Goal: Task Accomplishment & Management: Manage account settings

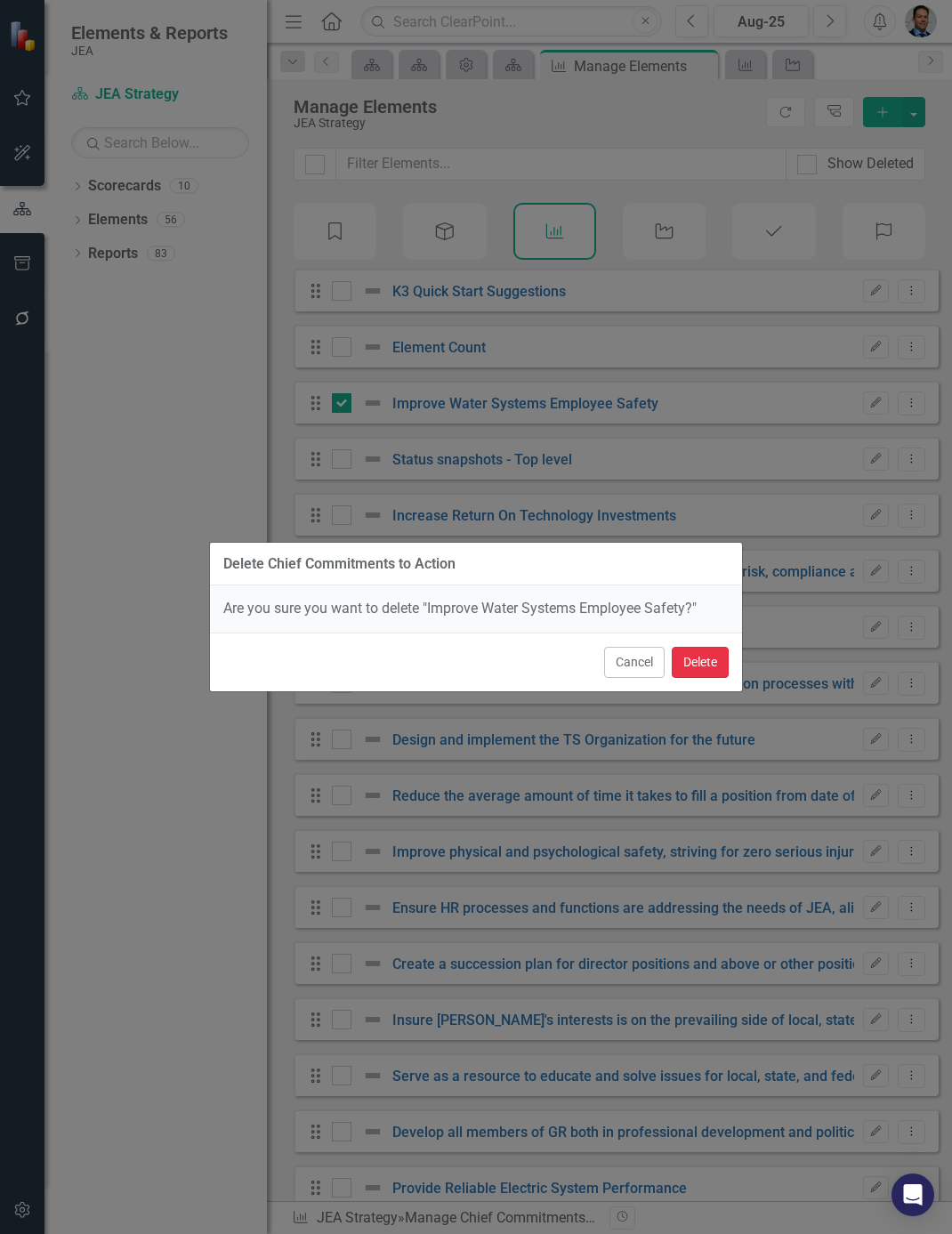
click at [689, 657] on button "Delete" at bounding box center [700, 662] width 57 height 31
checkbox input "false"
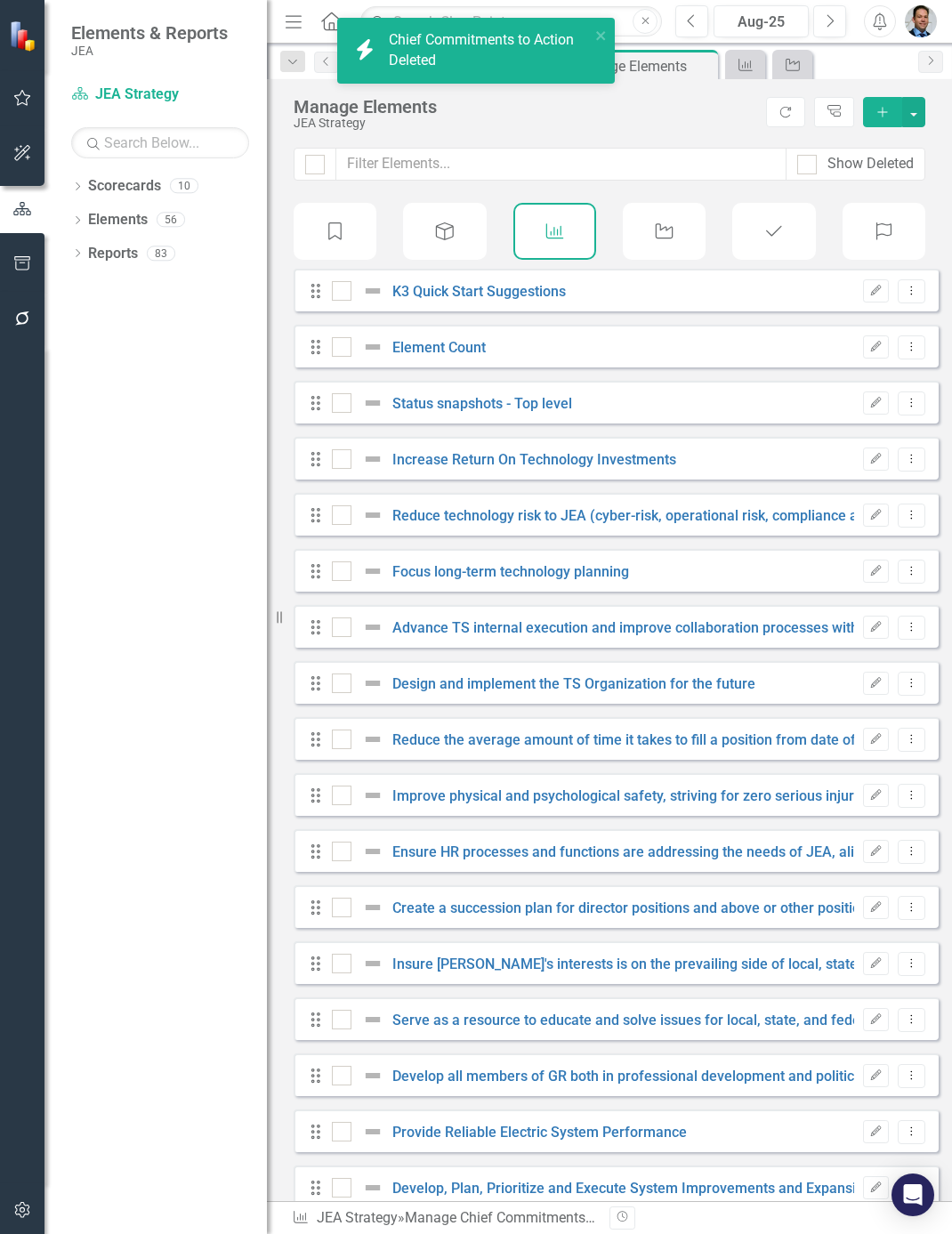
click at [659, 233] on icon "Objective" at bounding box center [665, 231] width 23 height 18
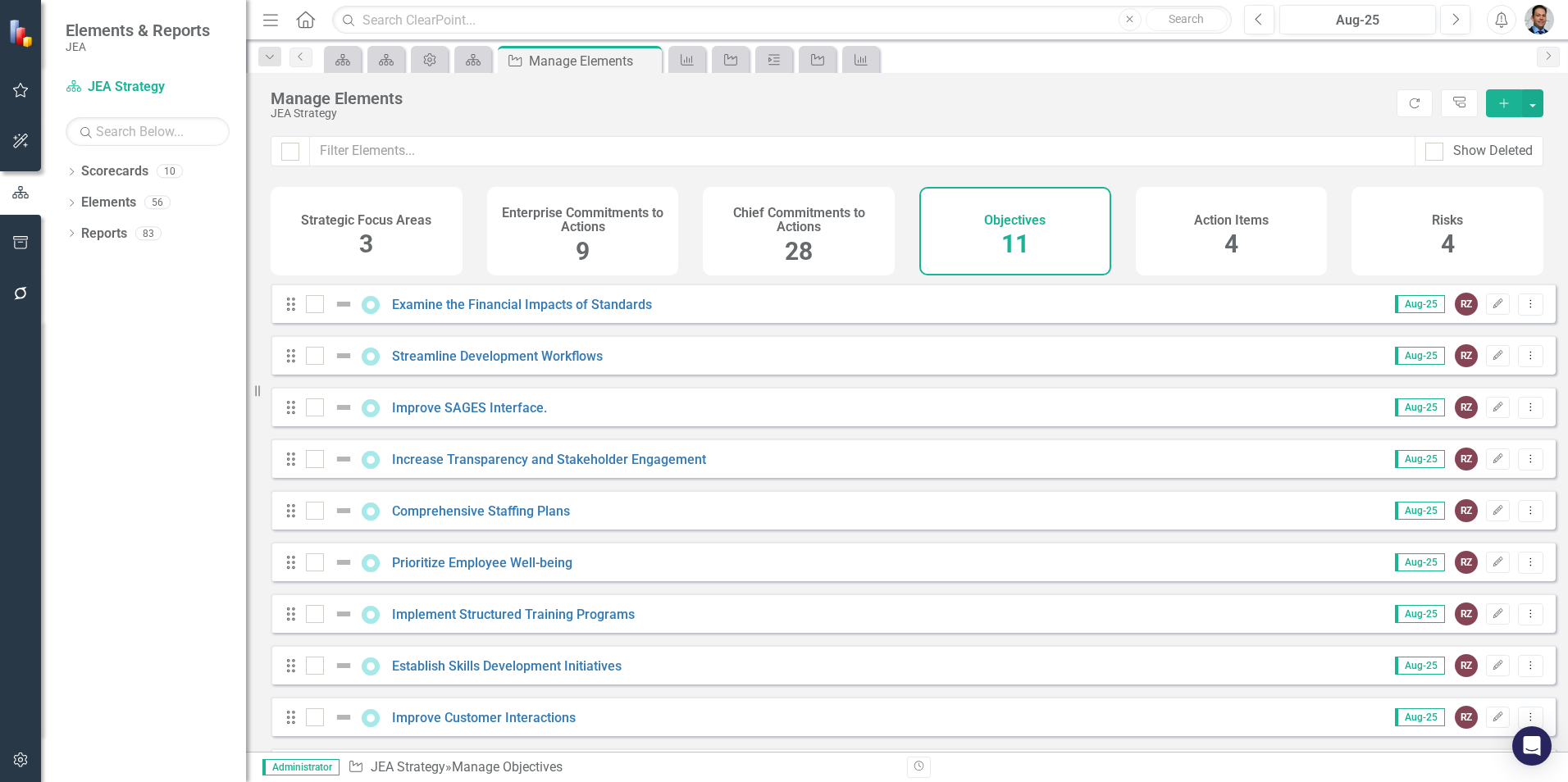
click at [308, 313] on div at bounding box center [315, 304] width 18 height 18
click at [308, 306] on input "checkbox" at bounding box center [311, 301] width 10 height 10
checkbox input "true"
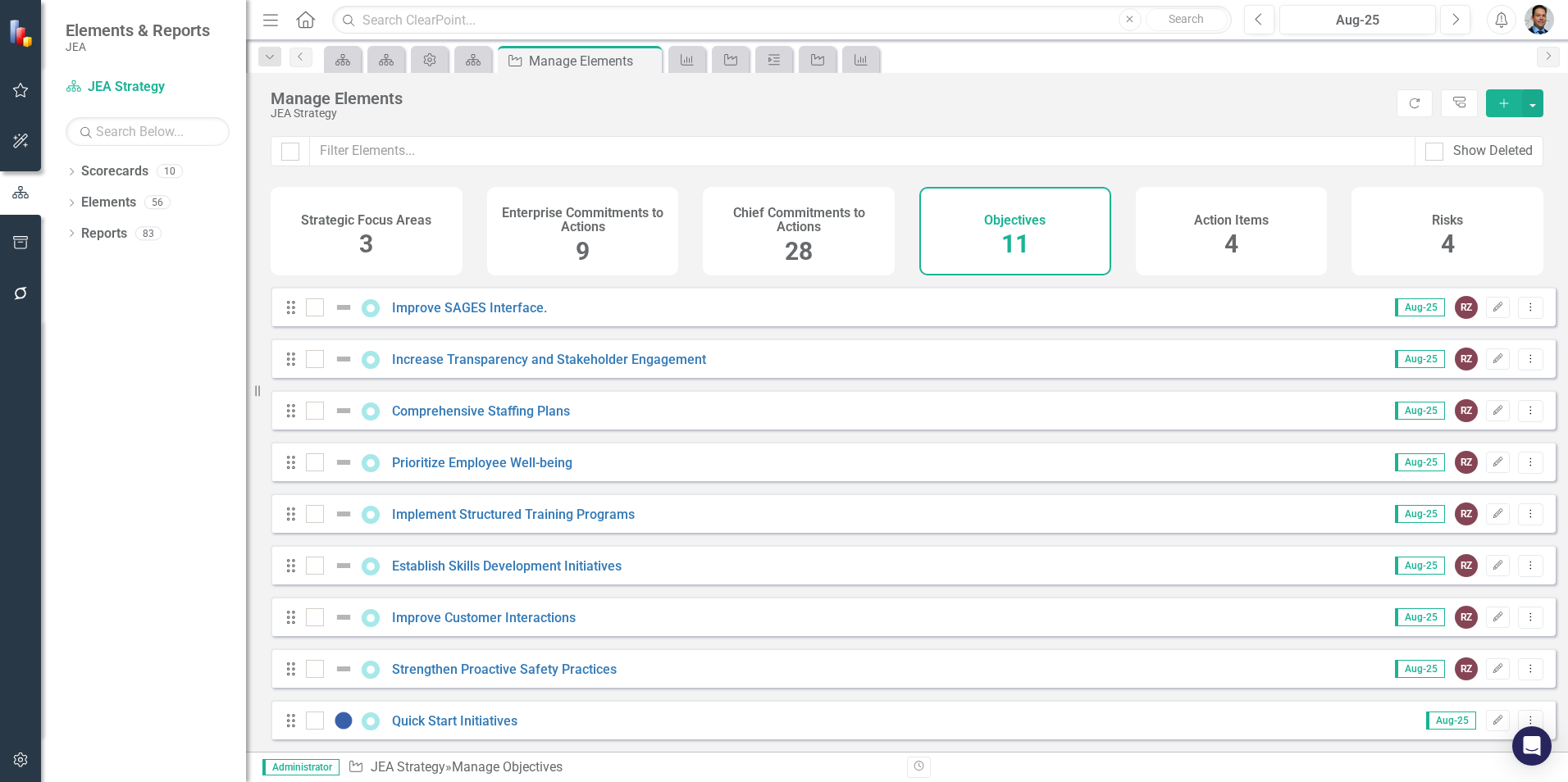
scroll to position [112, 0]
click at [316, 670] on div at bounding box center [315, 669] width 18 height 18
click at [316, 670] on input "checkbox" at bounding box center [311, 665] width 10 height 10
checkbox input "true"
click at [313, 622] on div at bounding box center [315, 617] width 18 height 18
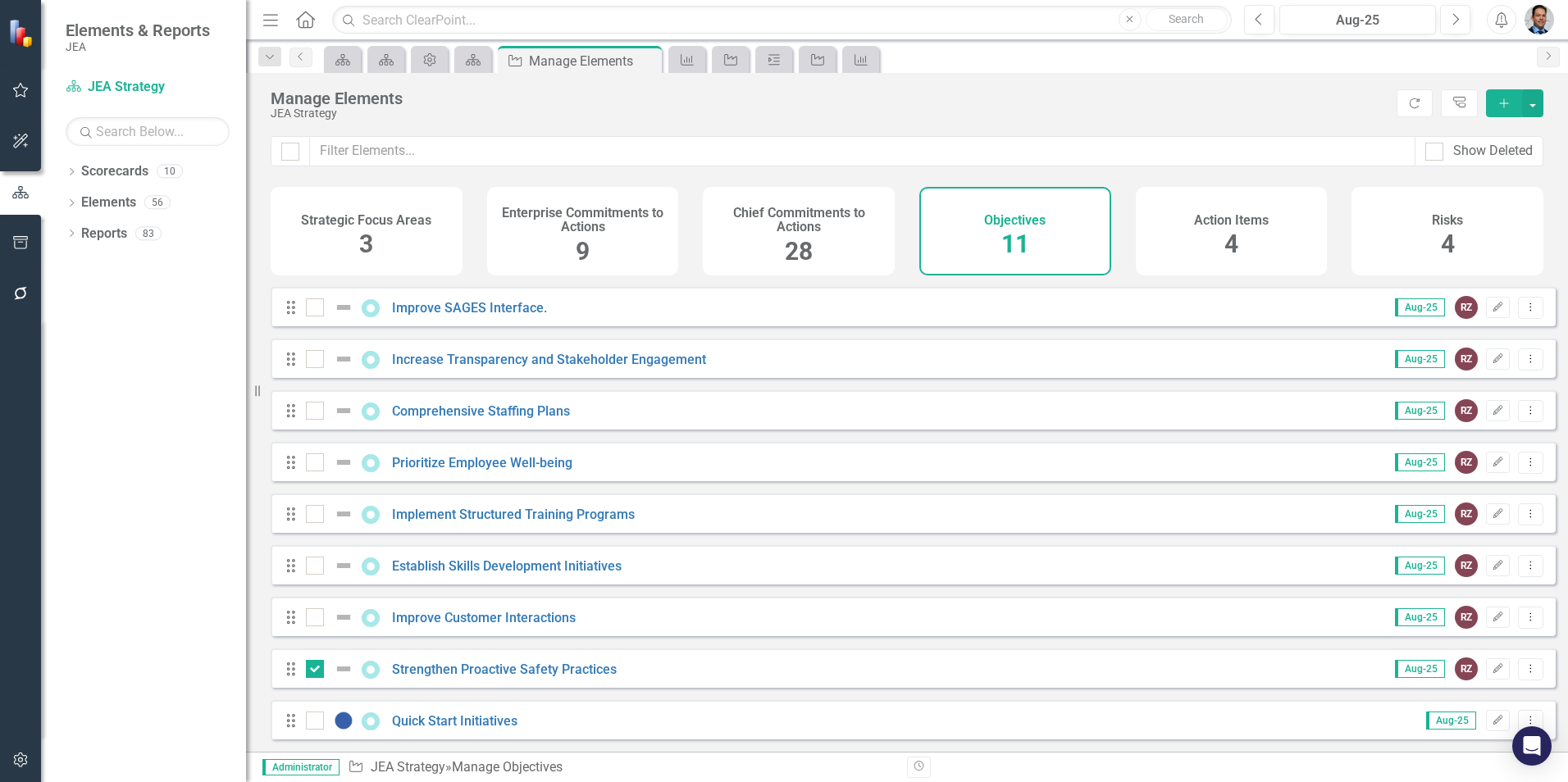
click at [313, 619] on input "checkbox" at bounding box center [311, 614] width 10 height 10
checkbox input "true"
click at [309, 565] on input "checkbox" at bounding box center [311, 562] width 10 height 10
checkbox input "true"
click at [312, 517] on div at bounding box center [315, 513] width 18 height 18
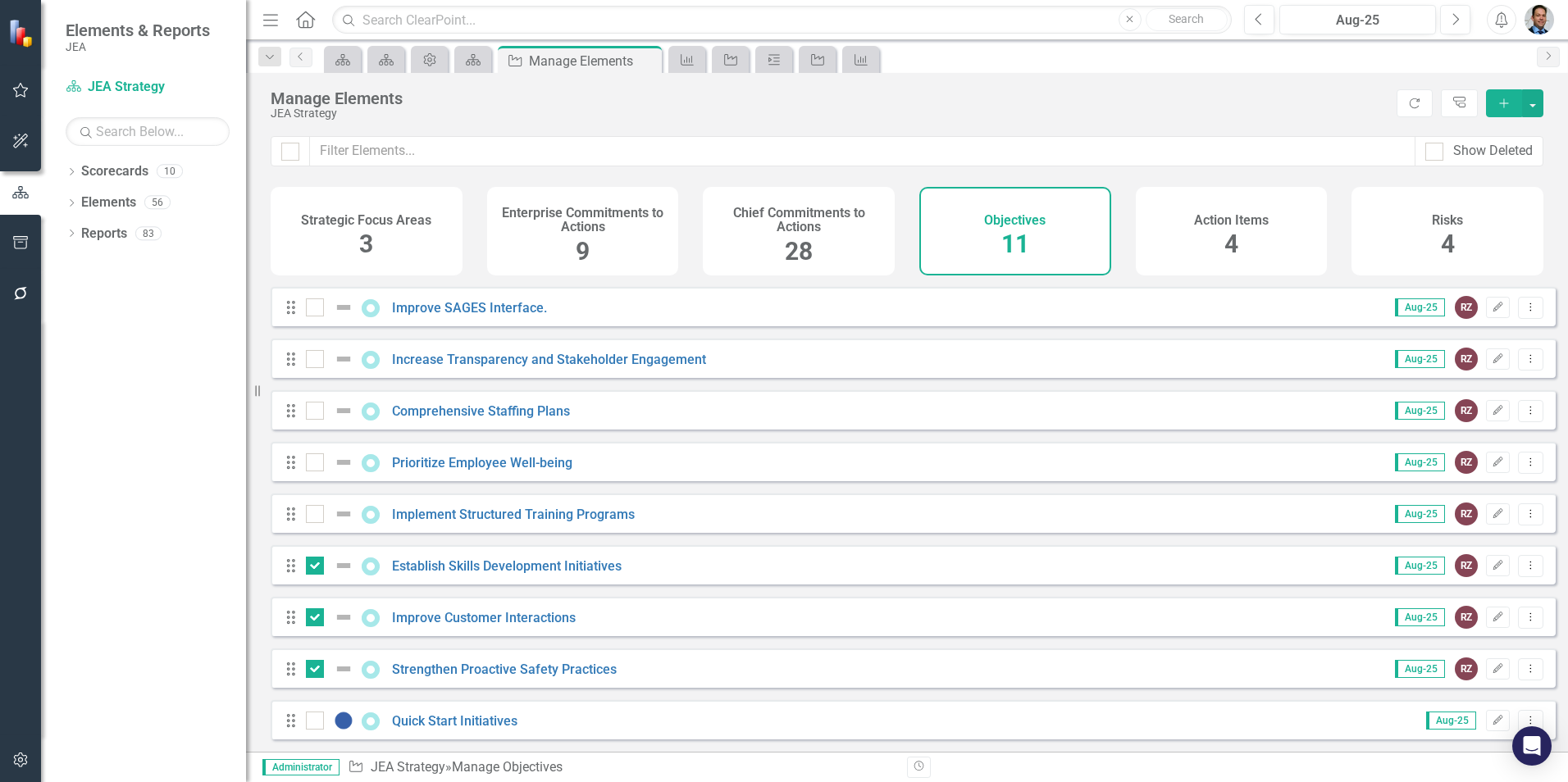
click at [312, 516] on input "checkbox" at bounding box center [311, 510] width 10 height 10
checkbox input "true"
click at [316, 455] on div at bounding box center [315, 462] width 18 height 18
click at [316, 455] on input "checkbox" at bounding box center [311, 459] width 10 height 10
checkbox input "true"
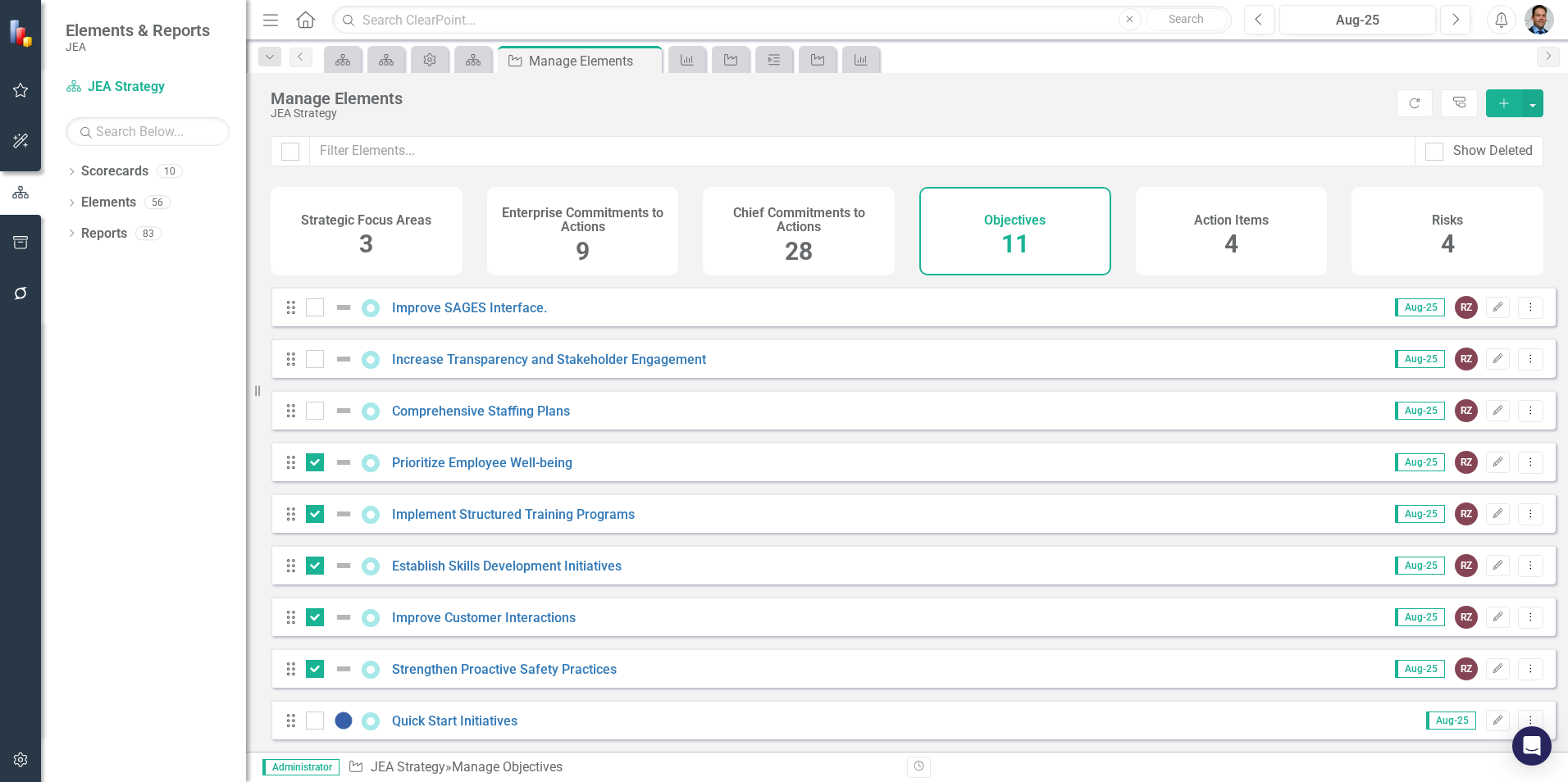
click at [316, 416] on div at bounding box center [315, 411] width 18 height 18
click at [316, 412] on input "checkbox" at bounding box center [311, 407] width 10 height 10
checkbox input "true"
click at [313, 367] on div at bounding box center [315, 359] width 18 height 18
click at [313, 361] on input "checkbox" at bounding box center [311, 356] width 10 height 10
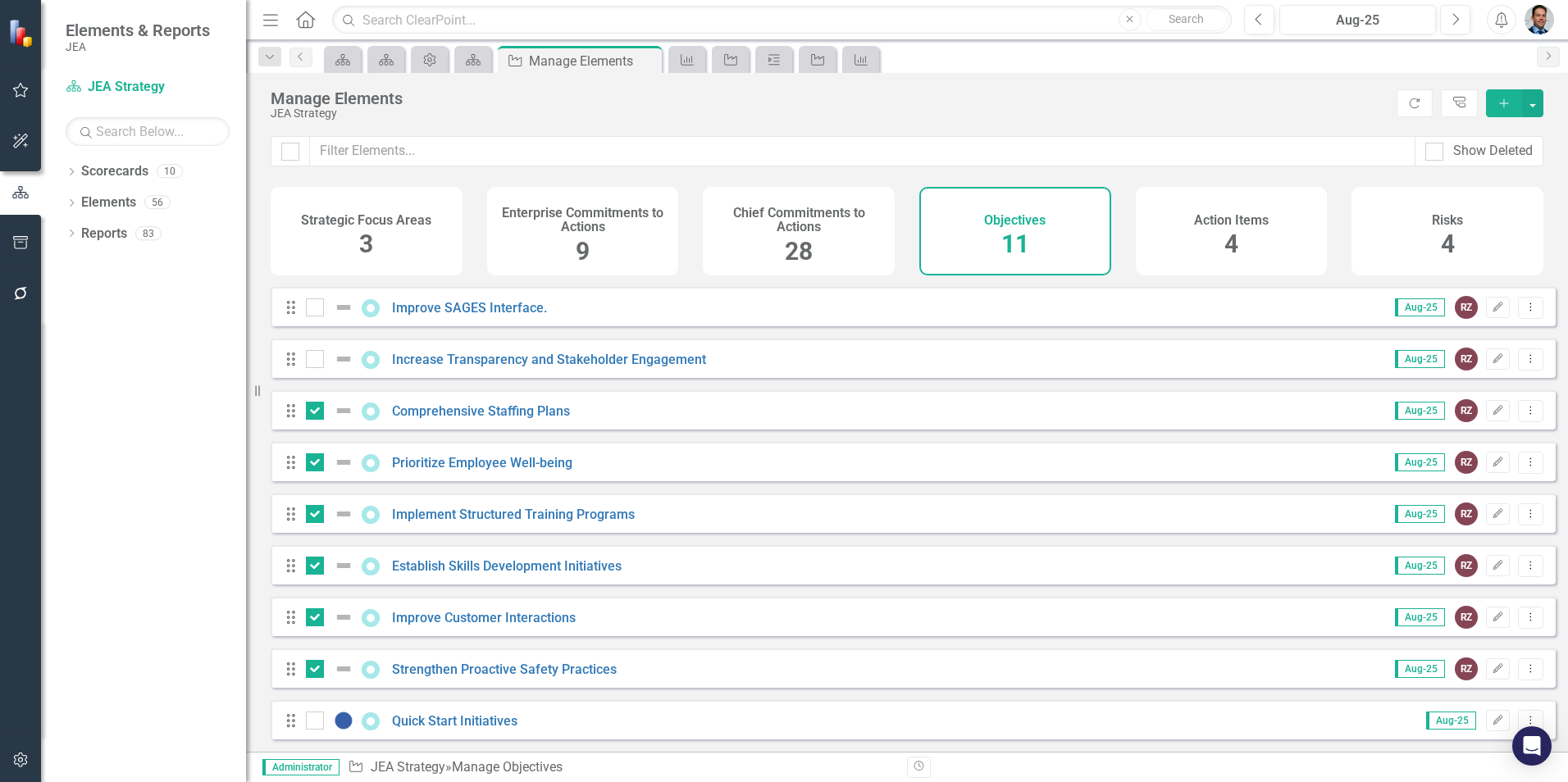
checkbox input "true"
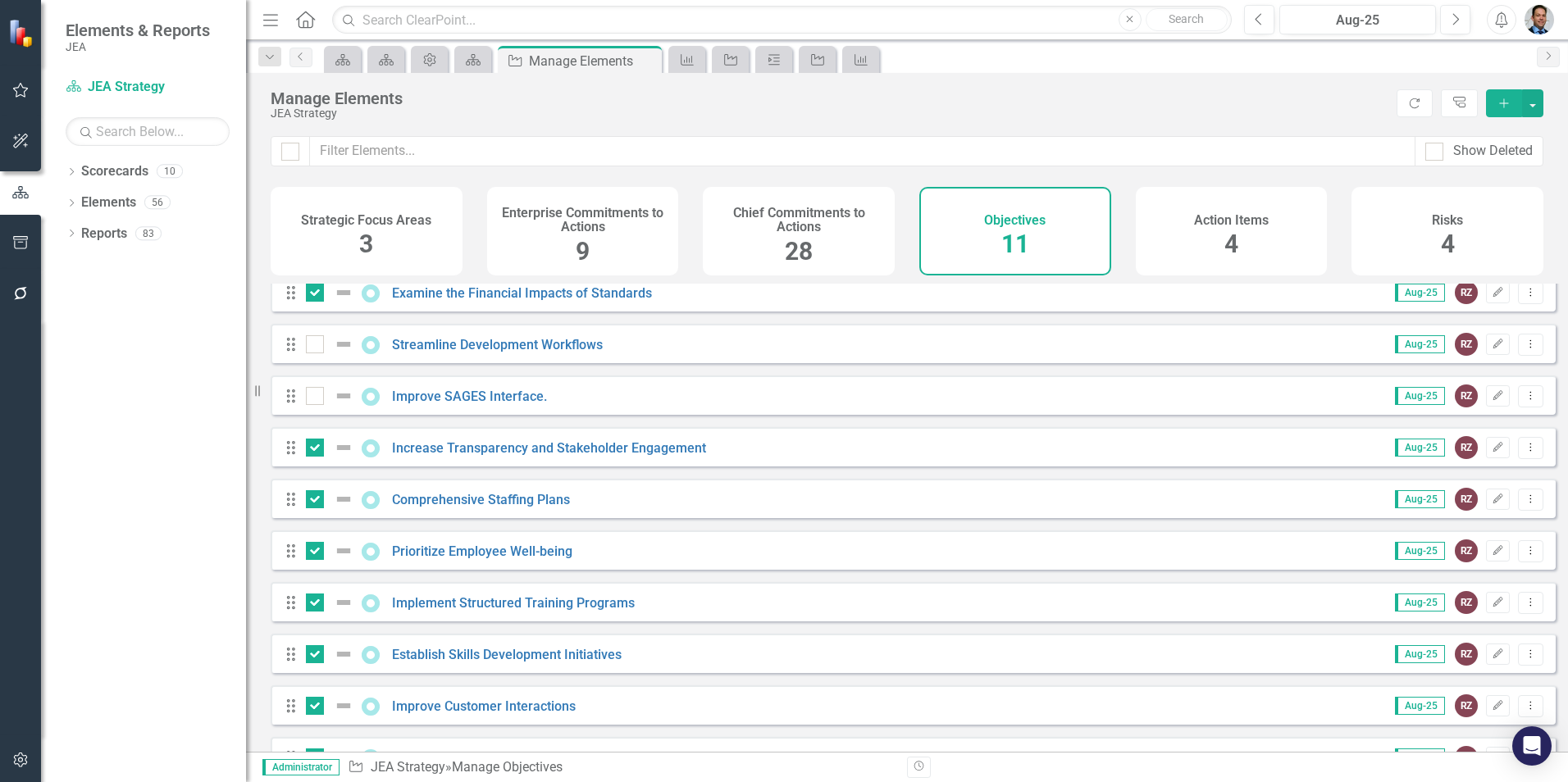
scroll to position [0, 0]
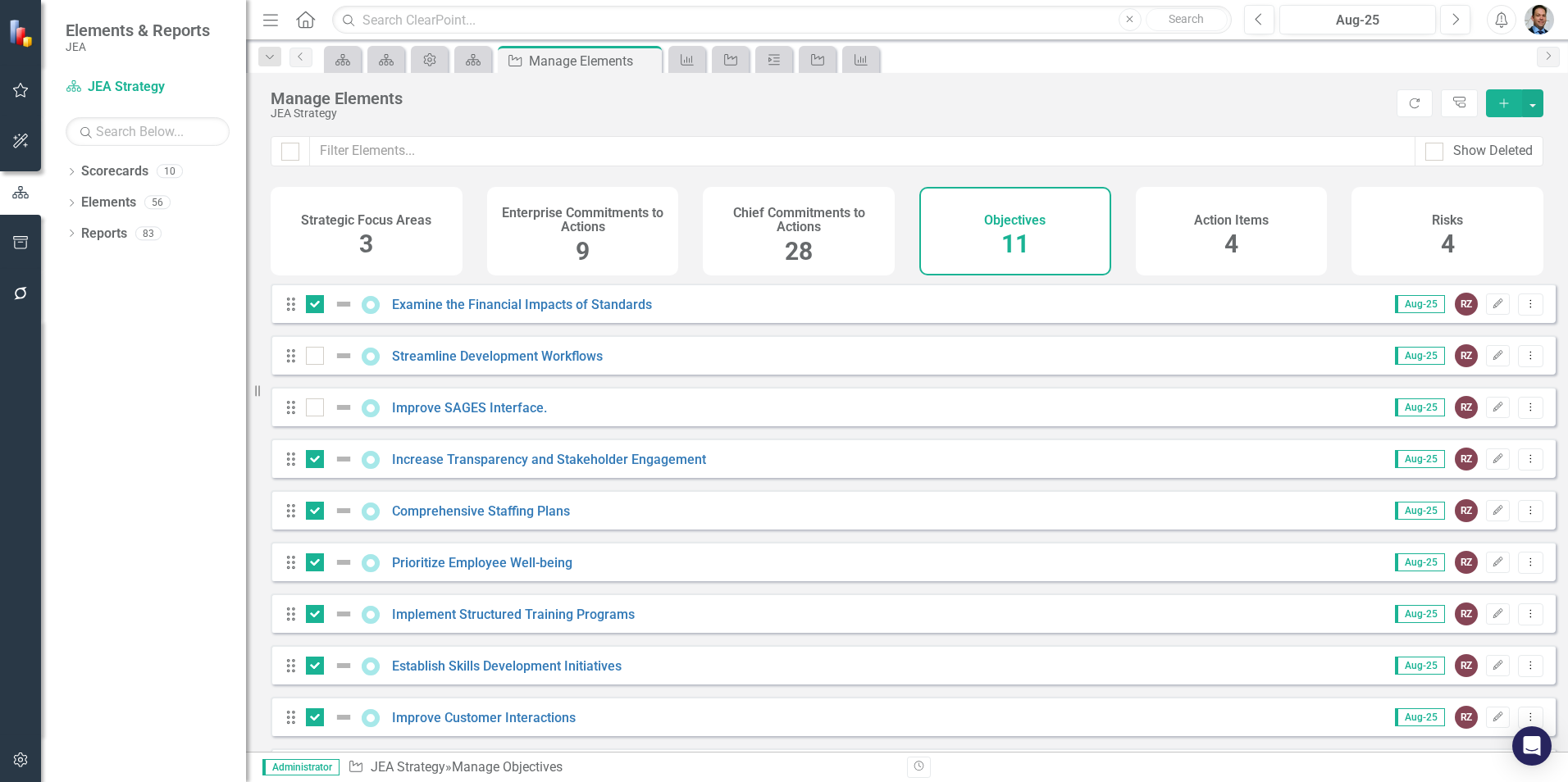
click at [312, 409] on input "checkbox" at bounding box center [311, 404] width 10 height 10
checkbox input "true"
click at [311, 365] on div at bounding box center [315, 356] width 18 height 18
click at [311, 357] on input "checkbox" at bounding box center [311, 352] width 10 height 10
checkbox input "true"
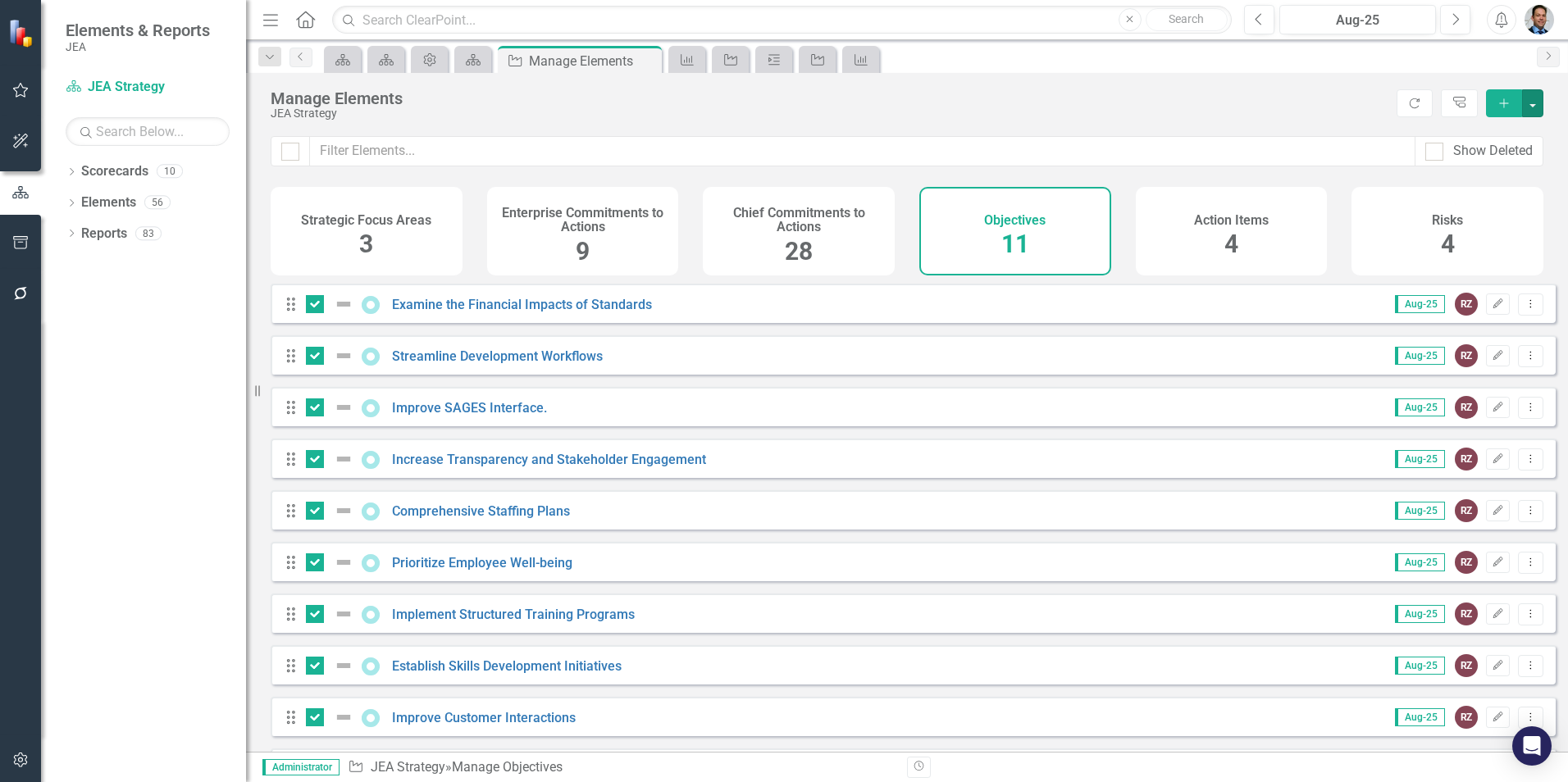
click at [1528, 106] on button "button" at bounding box center [1532, 104] width 21 height 28
click at [789, 214] on h4 "Chief Commitments to Actions" at bounding box center [799, 220] width 173 height 29
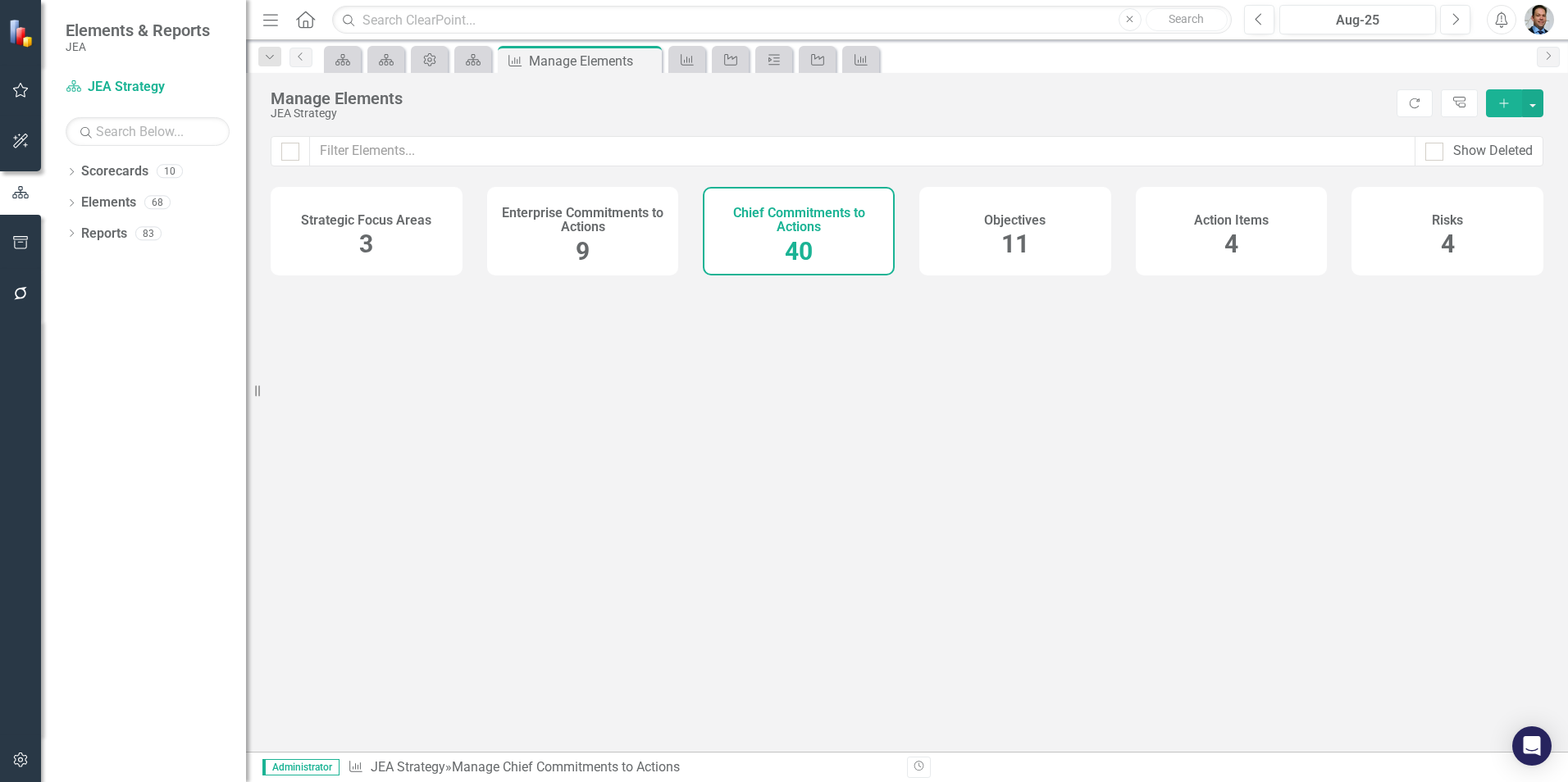
checkbox input "false"
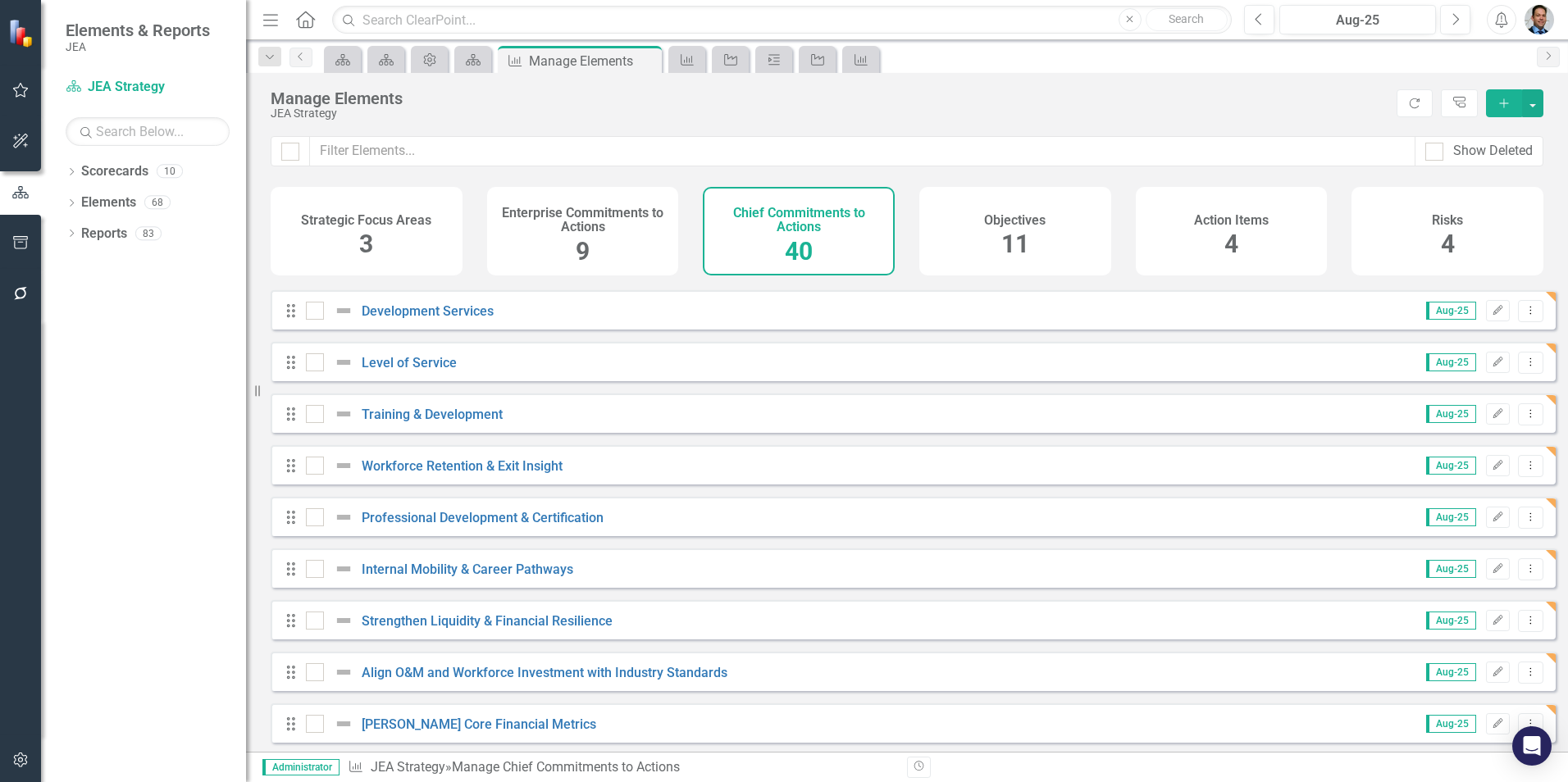
scroll to position [1611, 0]
click at [481, 723] on link "[PERSON_NAME] Core Financial Metrics" at bounding box center [479, 721] width 234 height 16
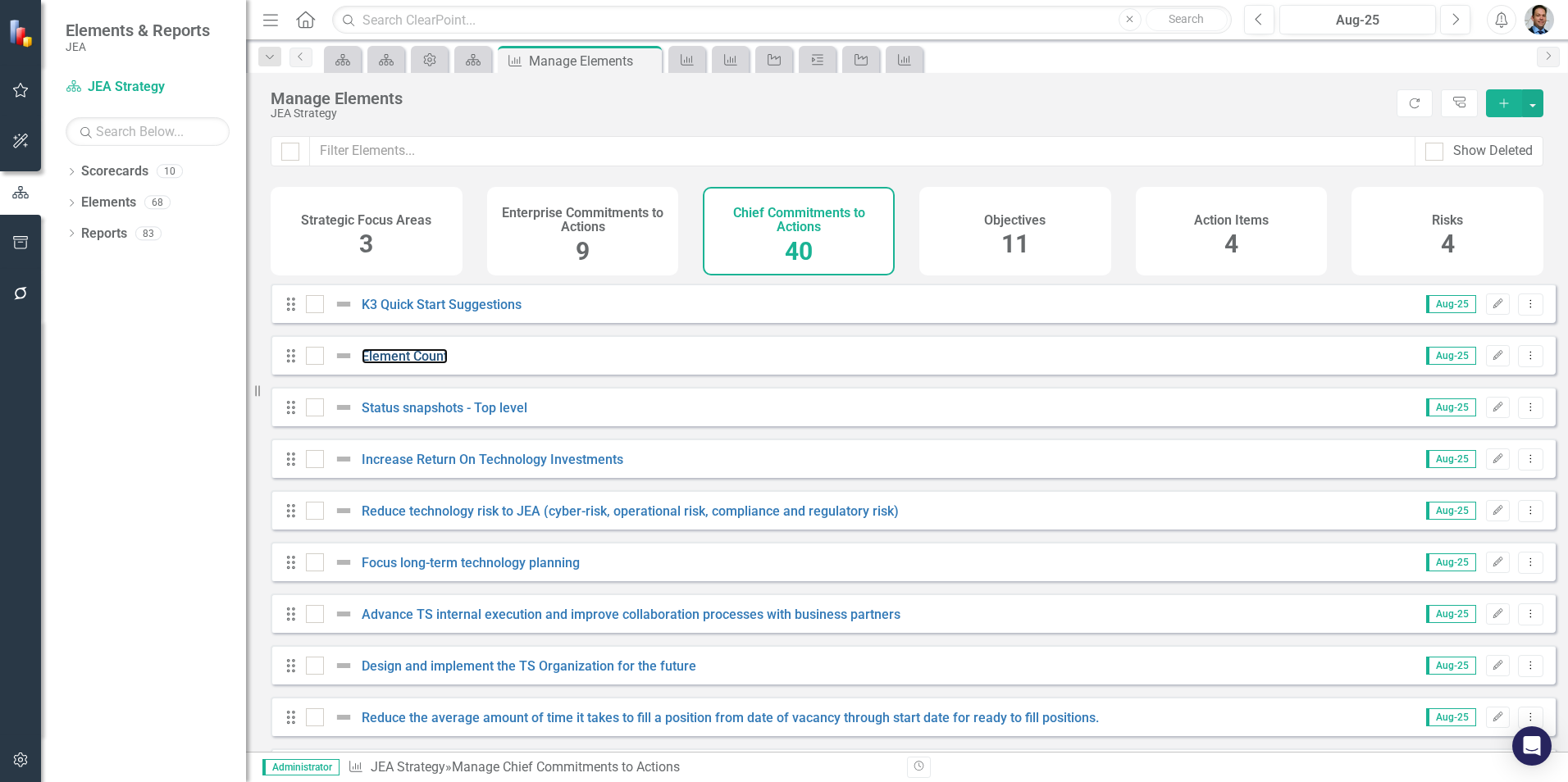
click at [397, 364] on link "Element Count" at bounding box center [404, 357] width 86 height 16
click at [490, 674] on link "Design and implement the TS Organization for the future" at bounding box center [529, 666] width 335 height 16
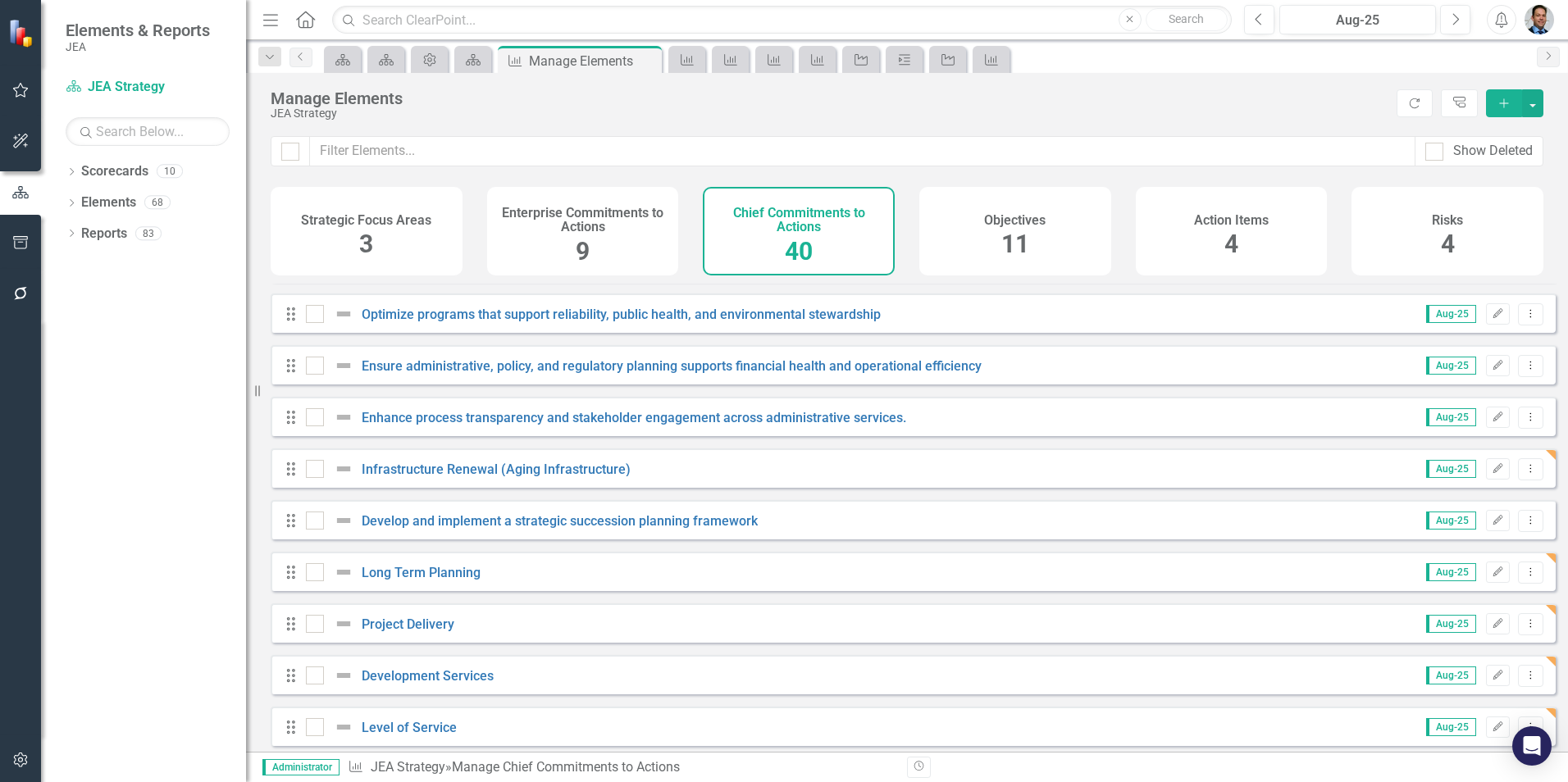
scroll to position [1611, 0]
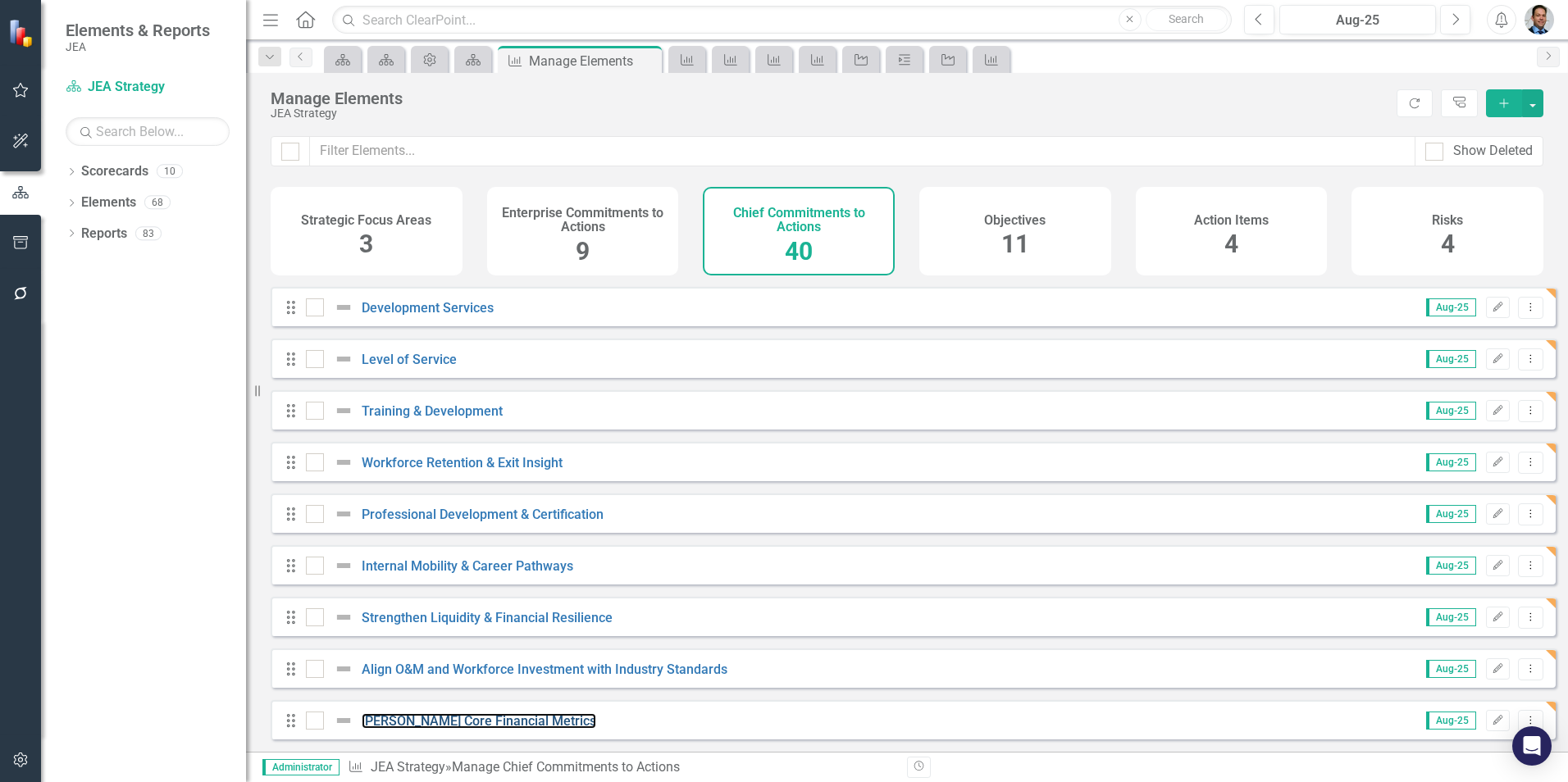
click at [497, 718] on link "[PERSON_NAME] Core Financial Metrics" at bounding box center [479, 721] width 234 height 16
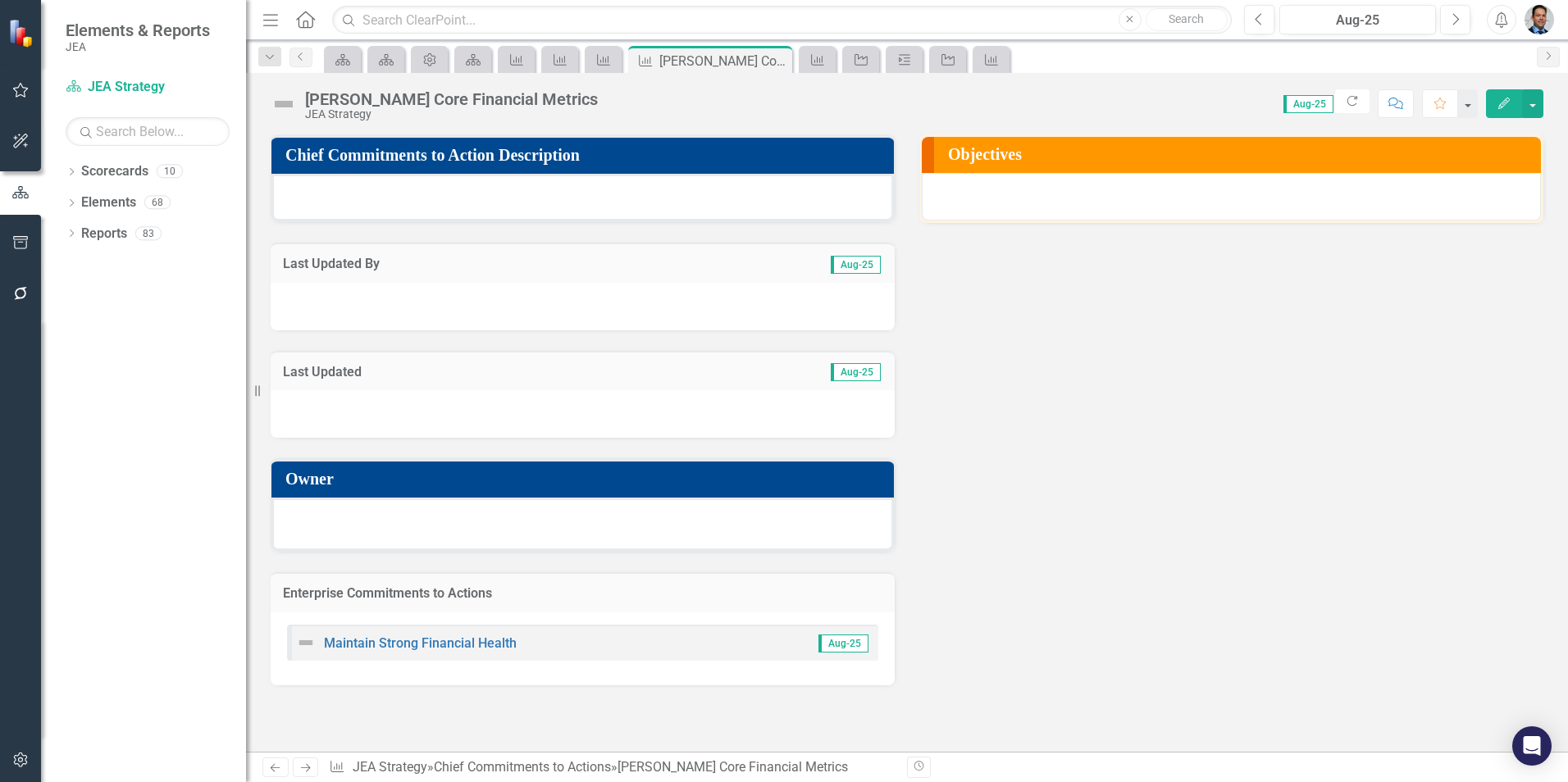
click at [484, 200] on div at bounding box center [582, 197] width 622 height 48
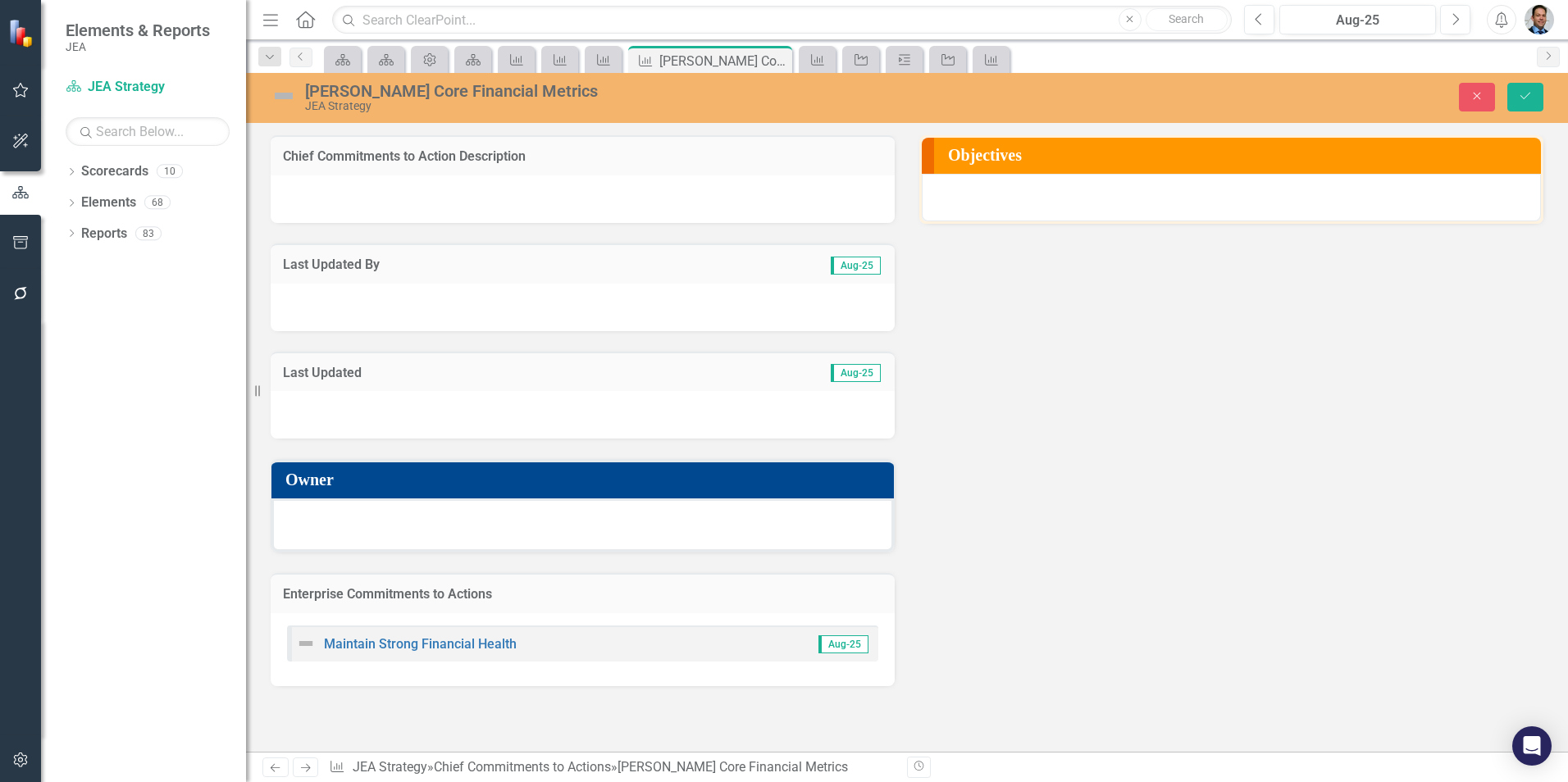
click at [484, 200] on div at bounding box center [582, 199] width 624 height 48
click at [298, 187] on div at bounding box center [582, 199] width 624 height 48
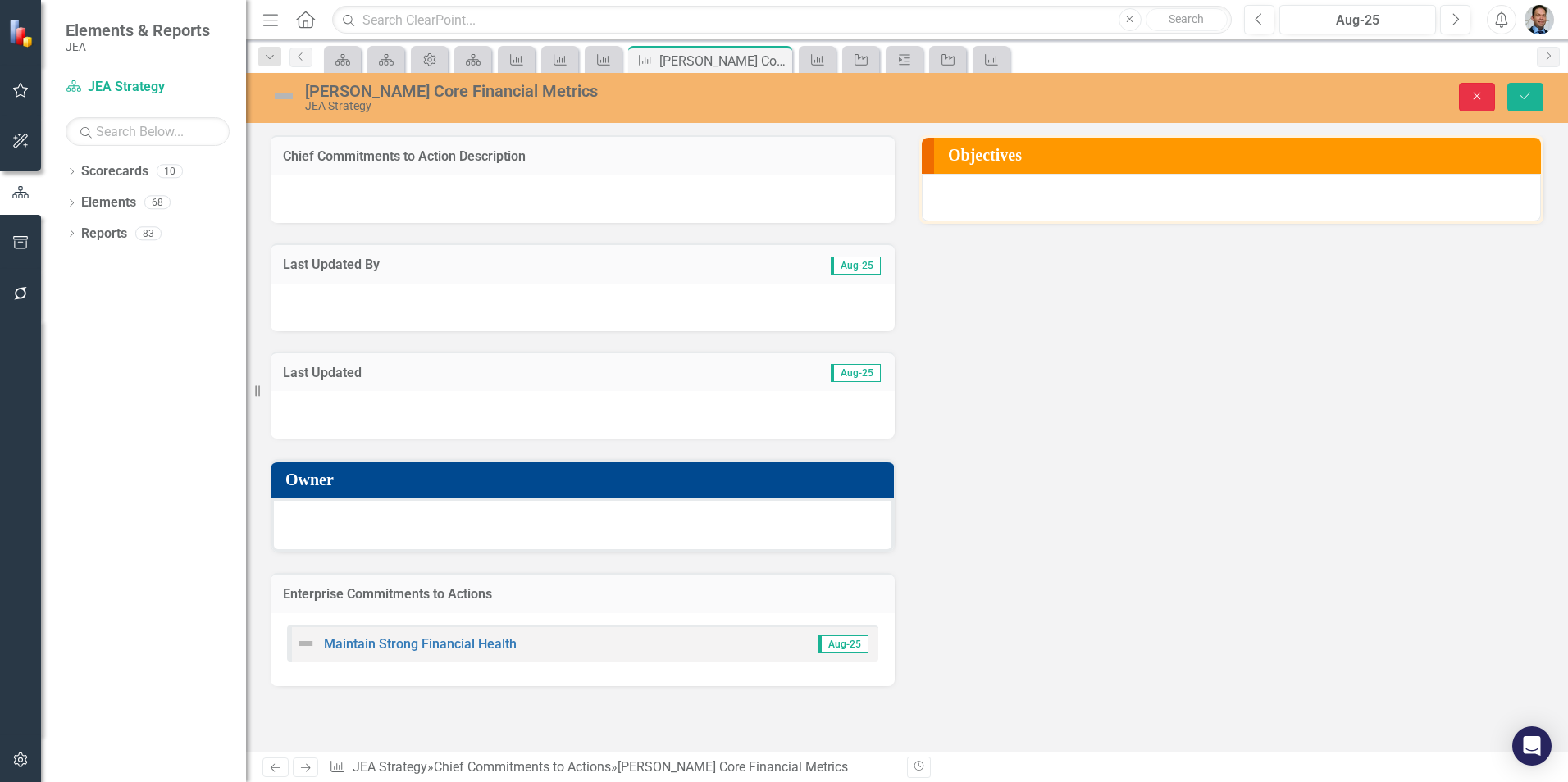
click at [1460, 94] on button "Close" at bounding box center [1476, 97] width 36 height 29
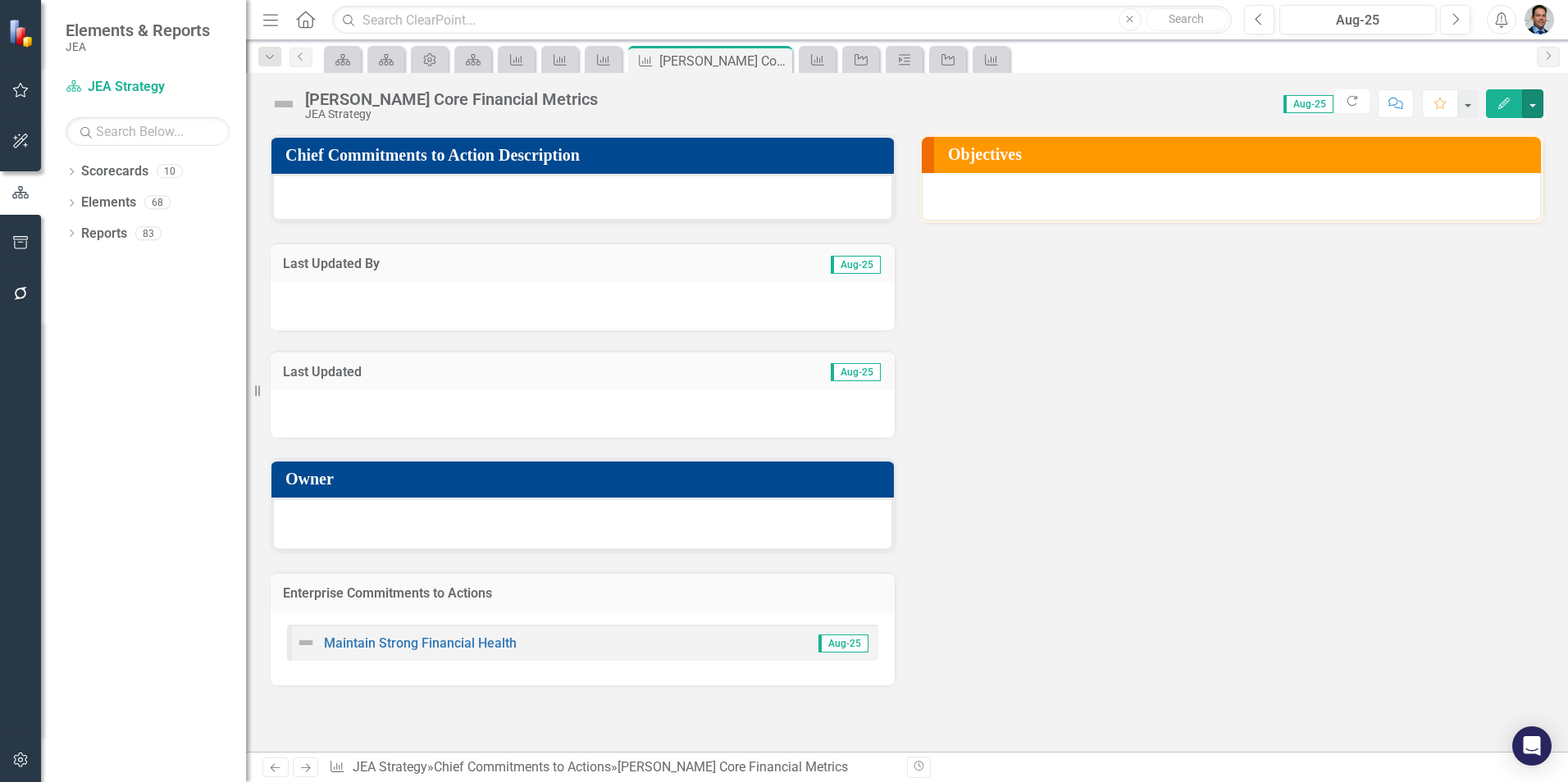
click at [1534, 104] on button "button" at bounding box center [1532, 104] width 21 height 29
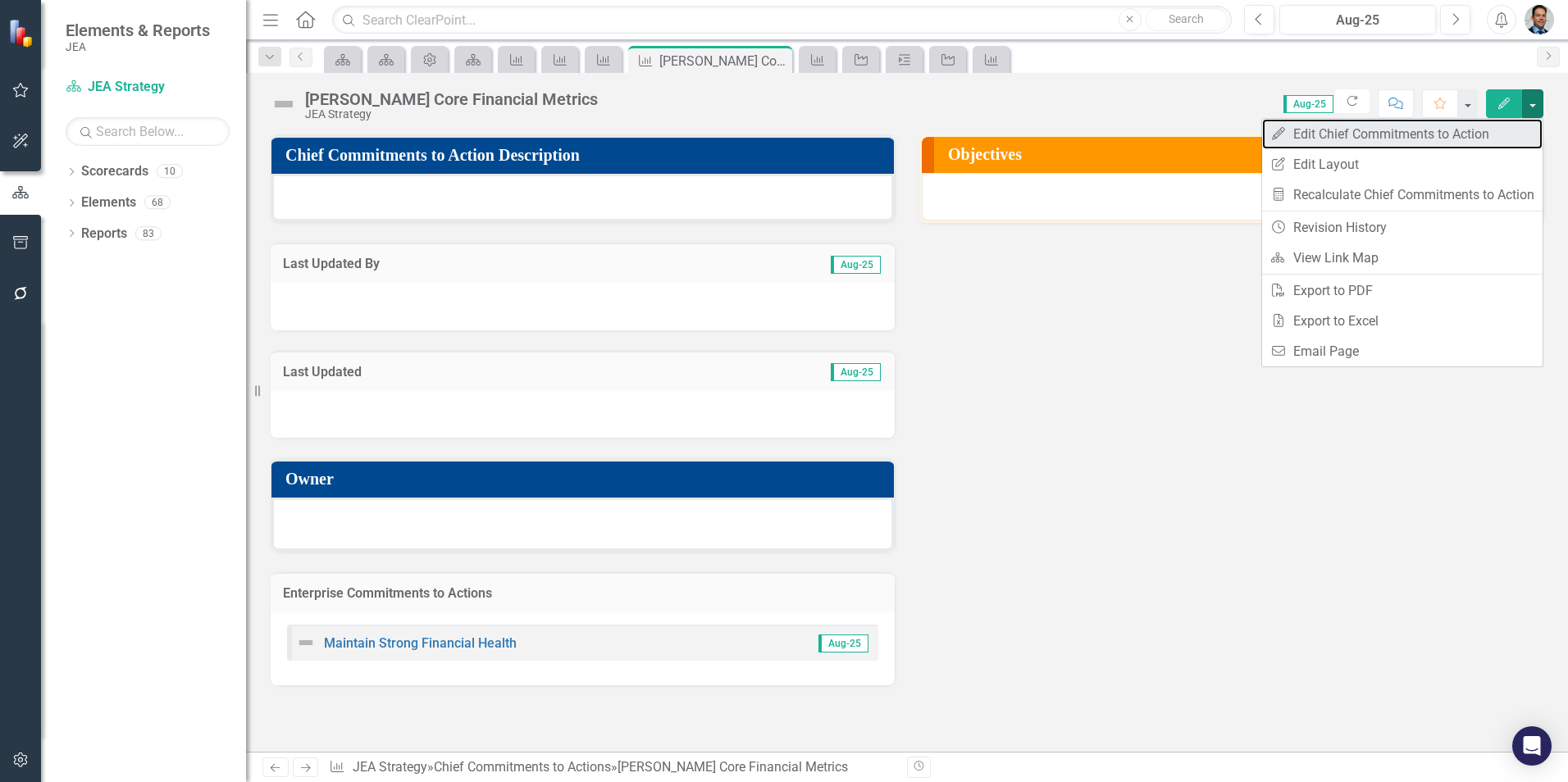
click at [1361, 133] on link "Edit Edit Chief Commitments to Action" at bounding box center [1402, 133] width 281 height 31
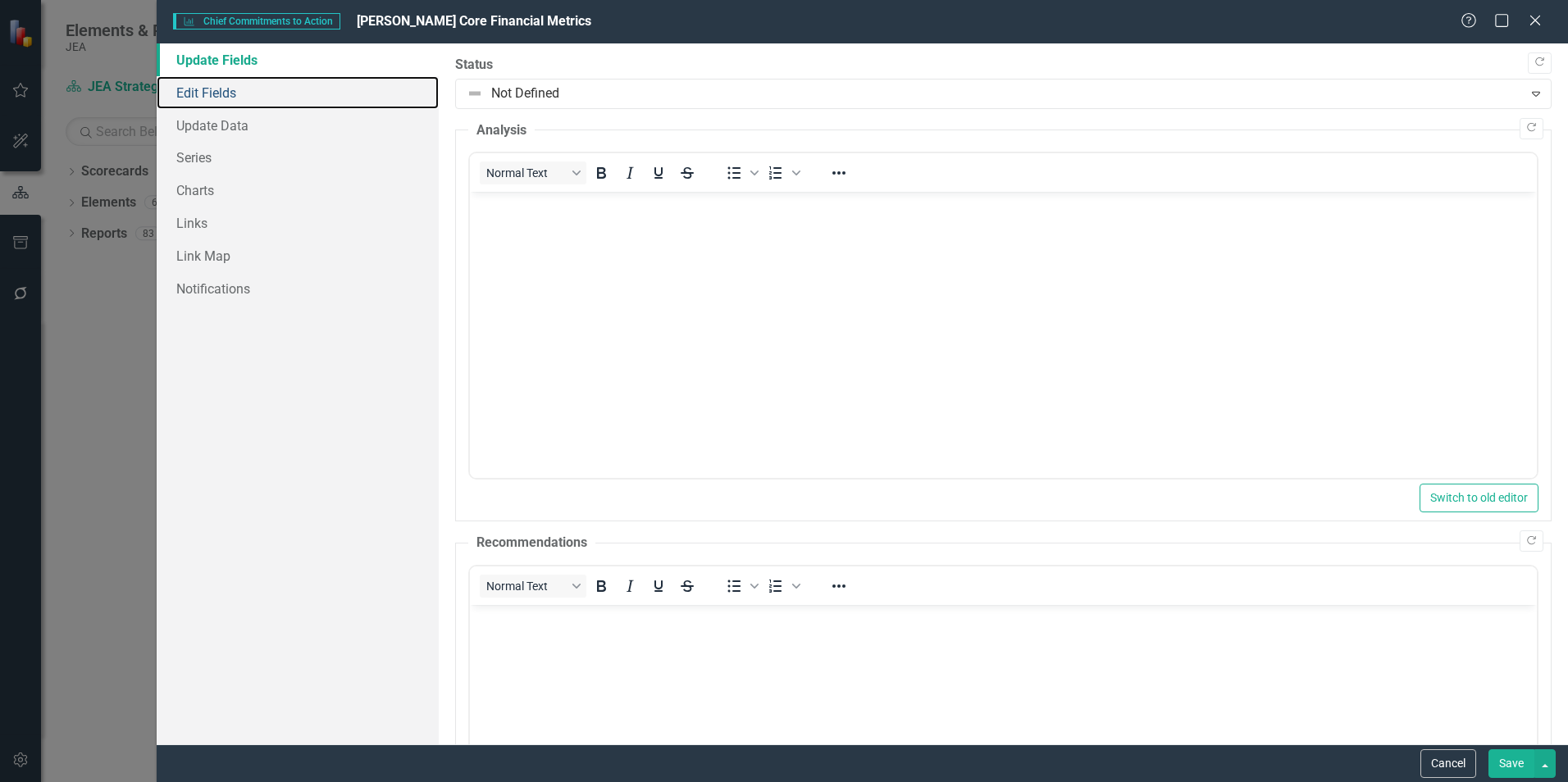
click at [242, 94] on link "Edit Fields" at bounding box center [298, 92] width 282 height 33
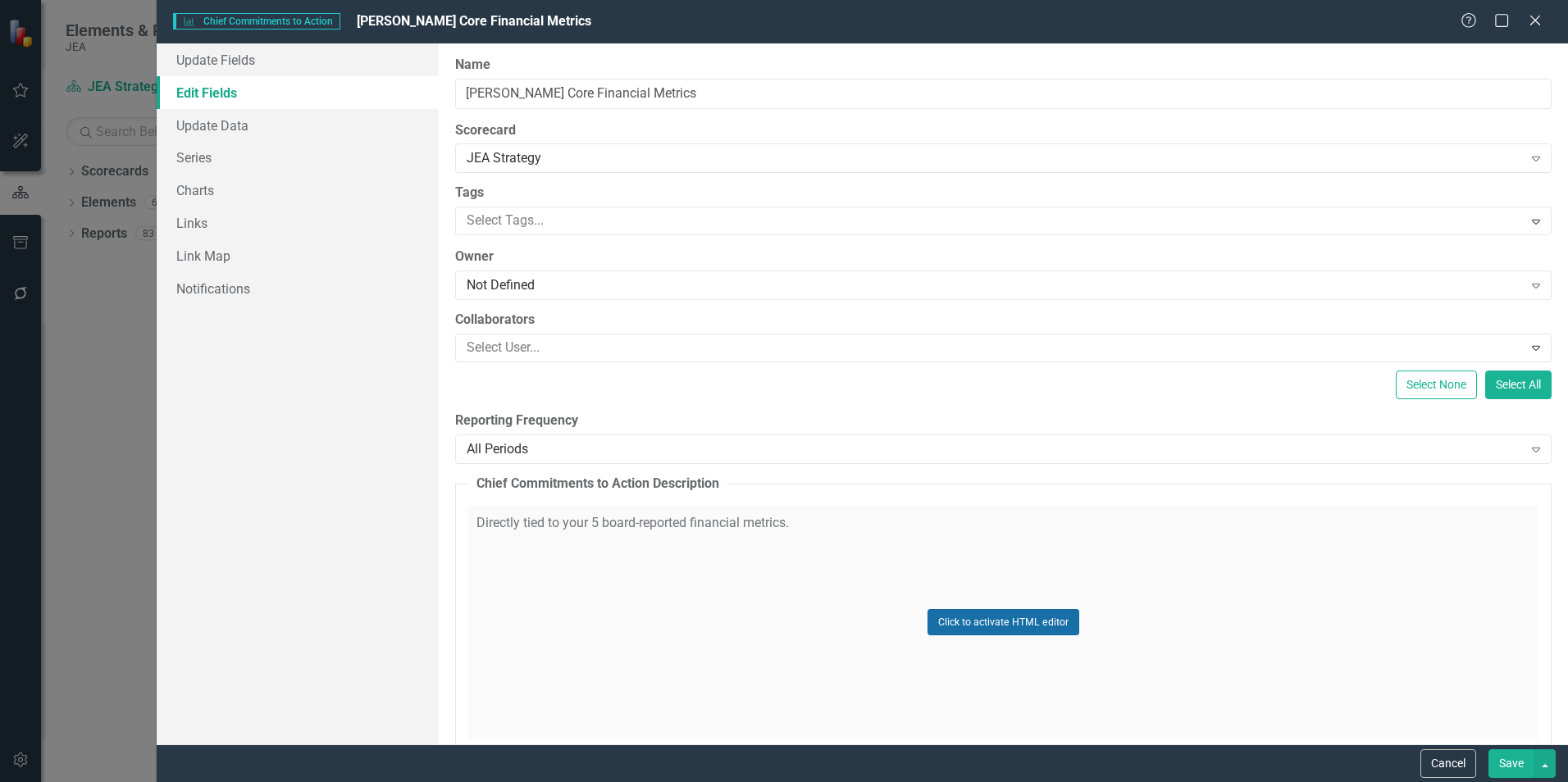
click at [953, 622] on button "Click to activate HTML editor" at bounding box center [1003, 622] width 152 height 26
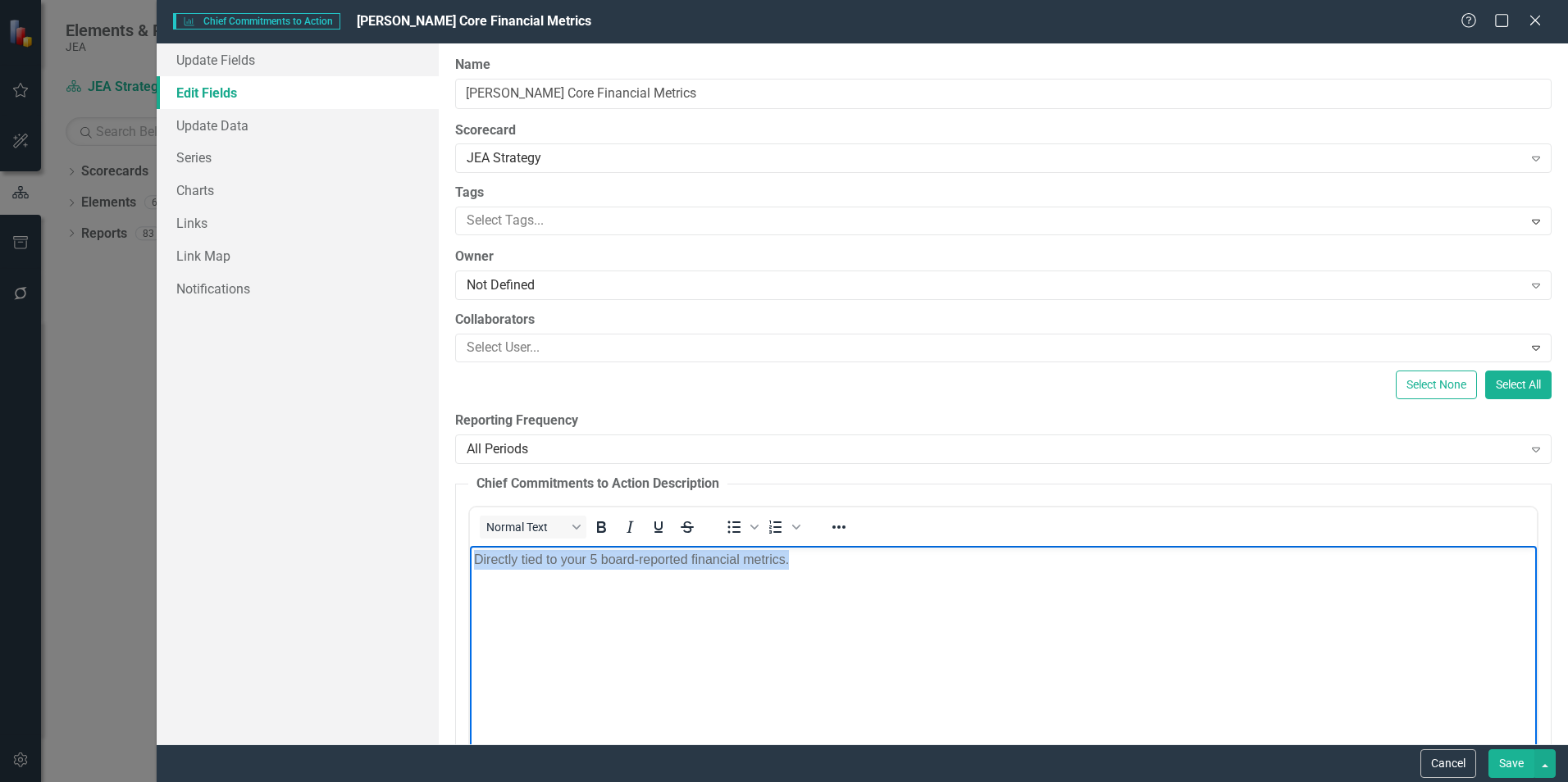
drag, startPoint x: 821, startPoint y: 579, endPoint x: 299, endPoint y: 505, distance: 527.2
click at [470, 546] on html "Directly tied to your 5 board-reported financial metrics." at bounding box center [1003, 669] width 1067 height 246
paste body "Rich Text Area. Press ALT-0 for help."
click at [1506, 758] on button "Save" at bounding box center [1510, 764] width 46 height 29
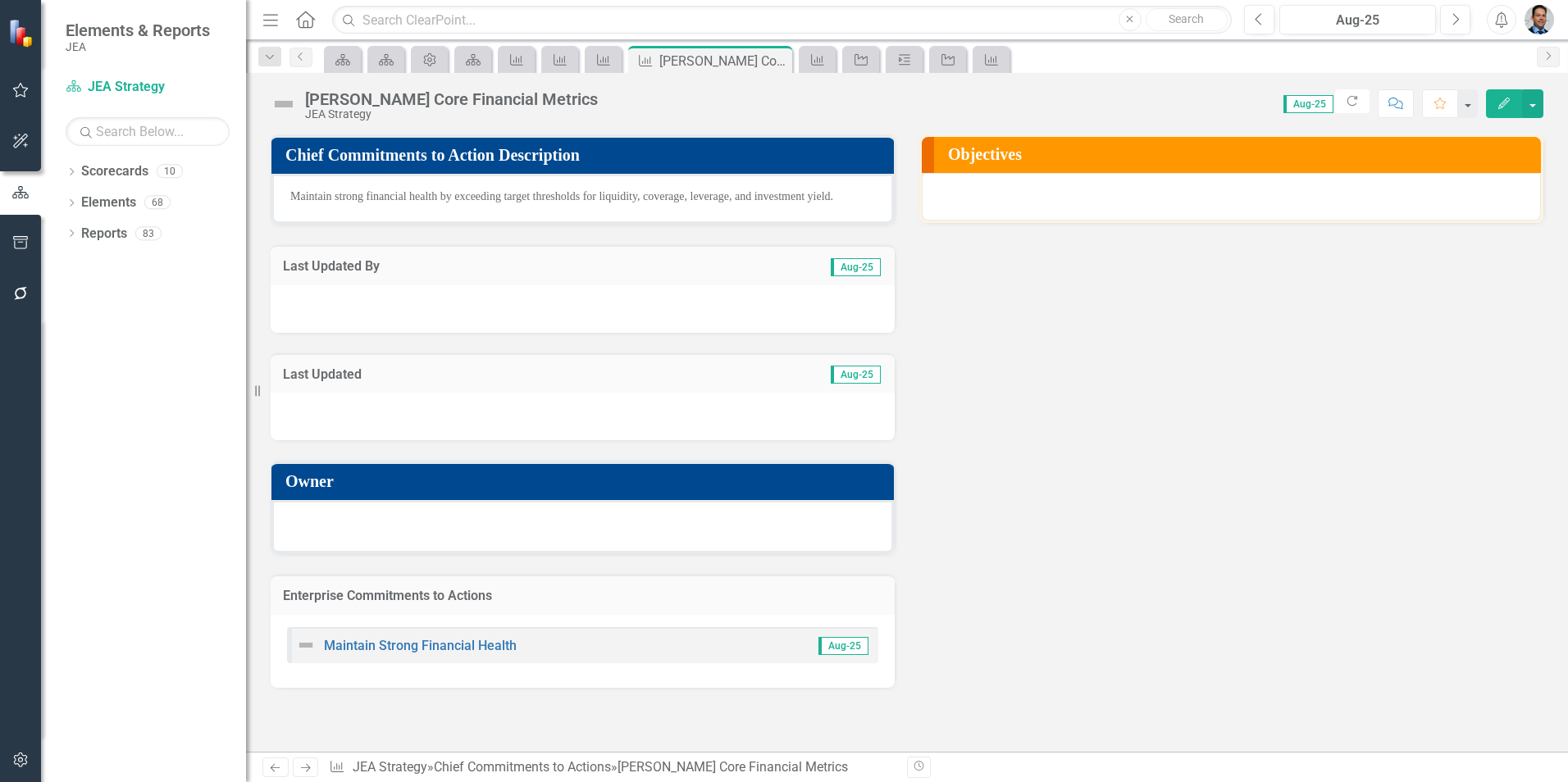
click at [0, 0] on icon "Close" at bounding box center [0, 0] width 0 height 0
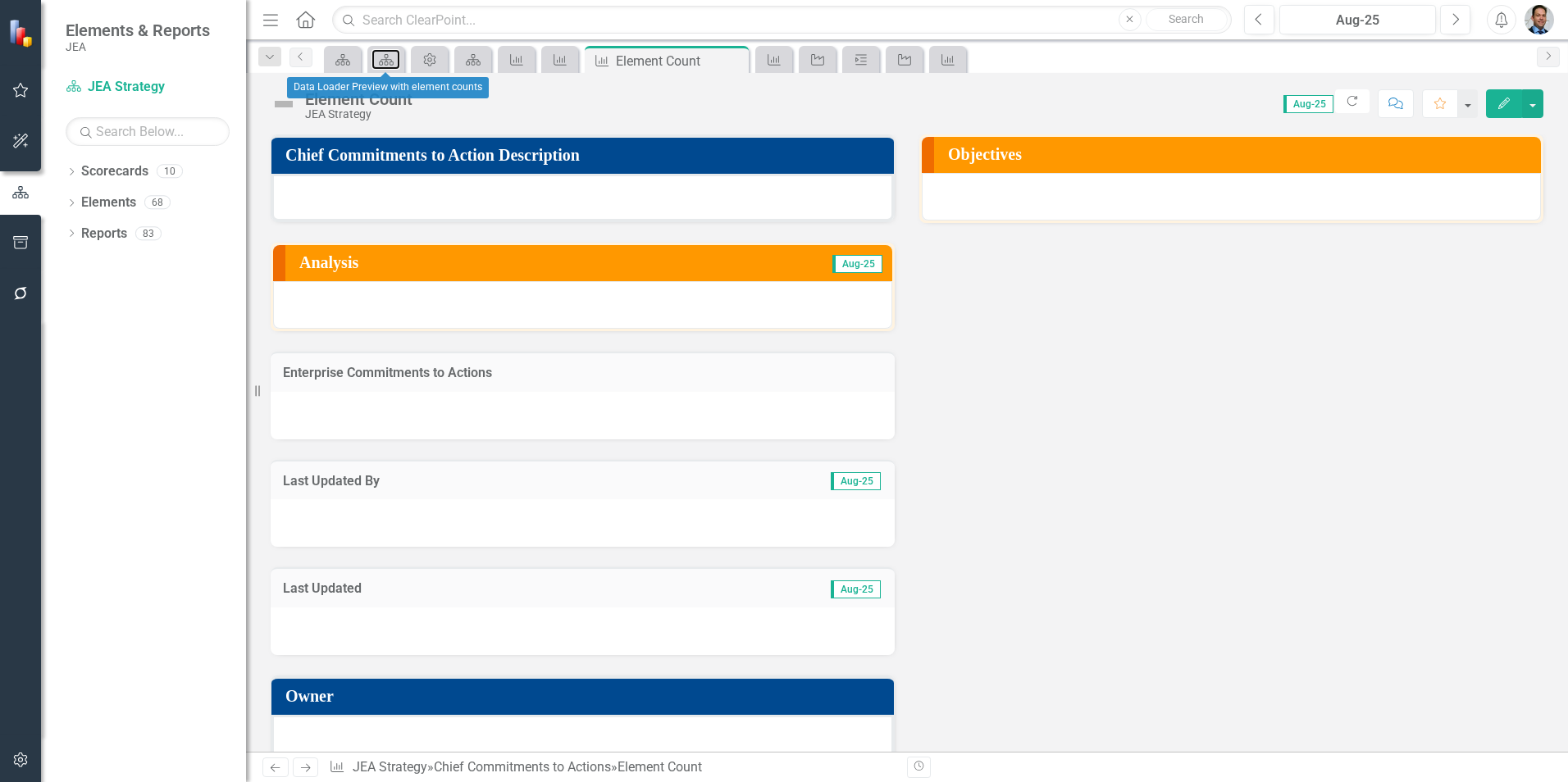
click at [384, 57] on icon at bounding box center [386, 59] width 15 height 11
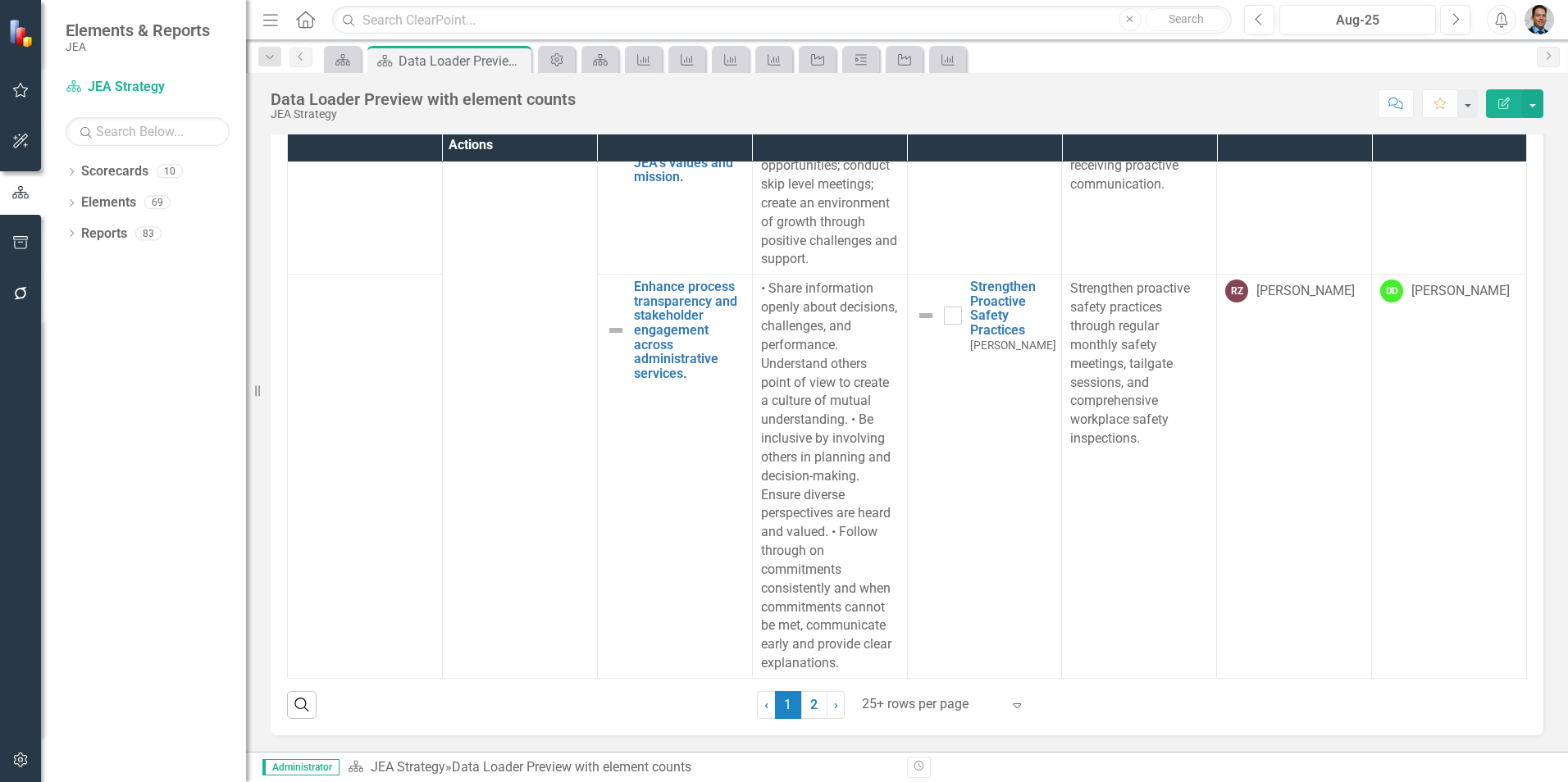
scroll to position [8964, 0]
click at [834, 707] on span "›" at bounding box center [836, 705] width 4 height 16
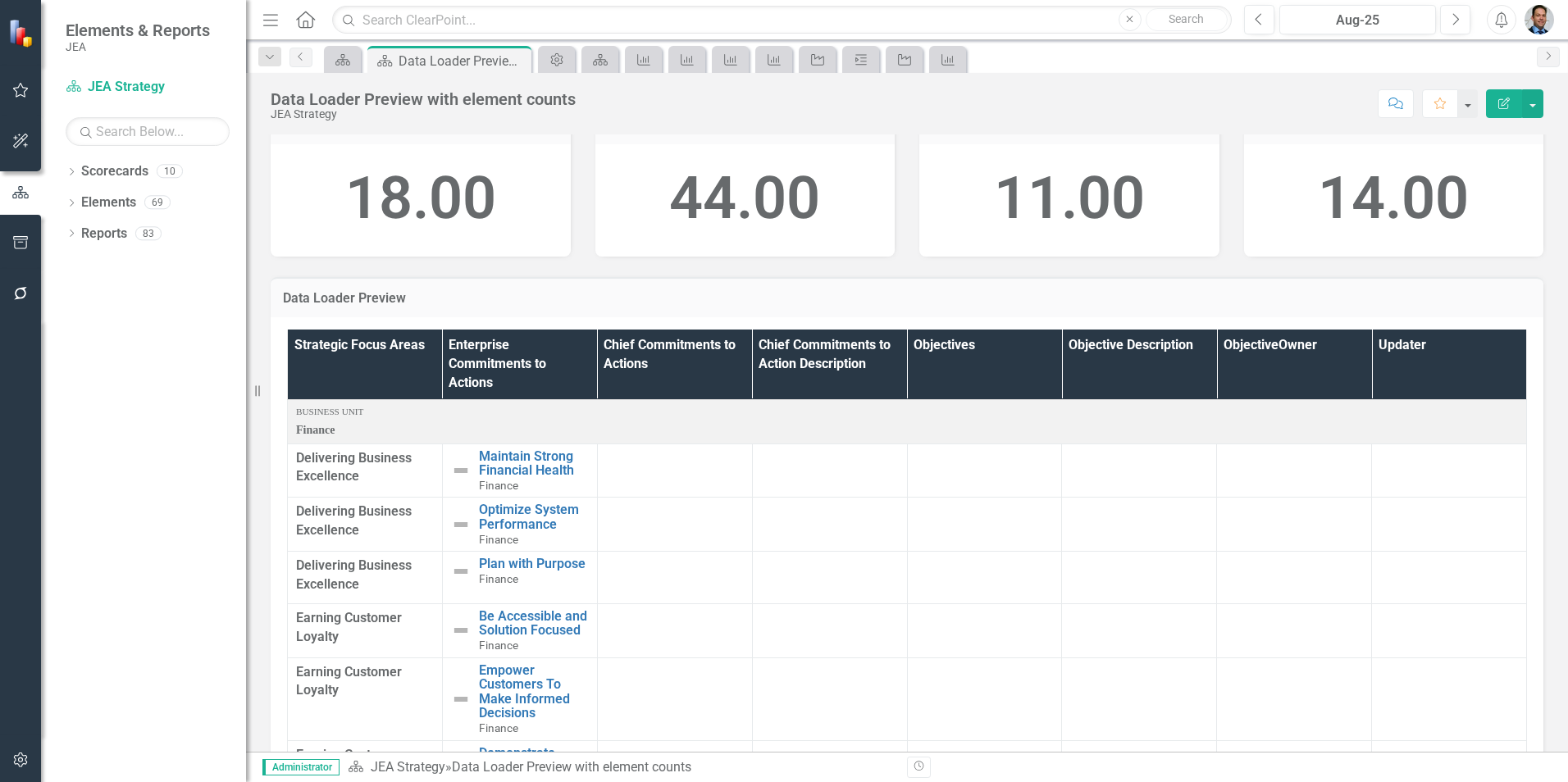
scroll to position [481, 0]
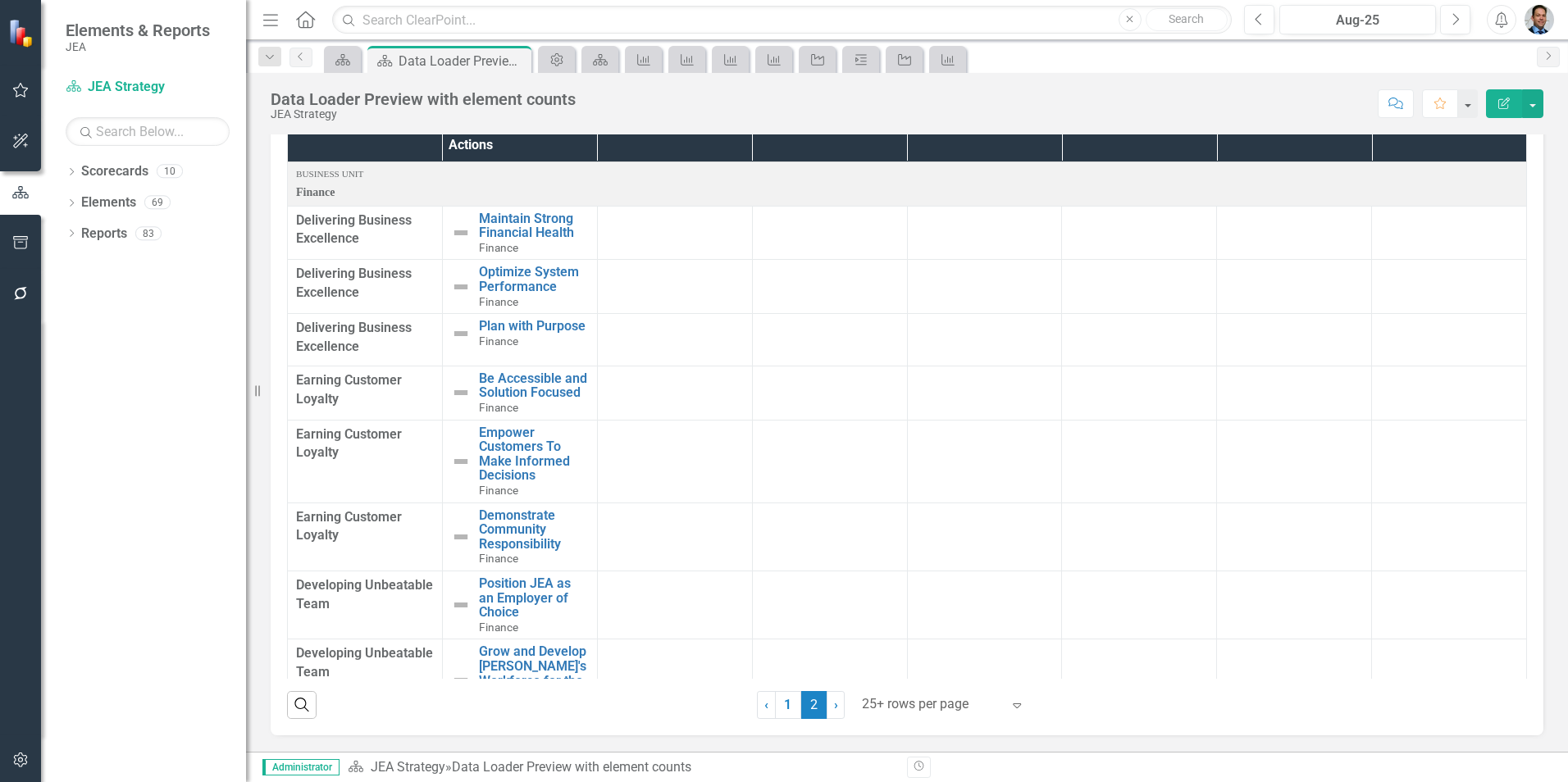
click at [764, 711] on link "‹ Previous" at bounding box center [766, 705] width 19 height 28
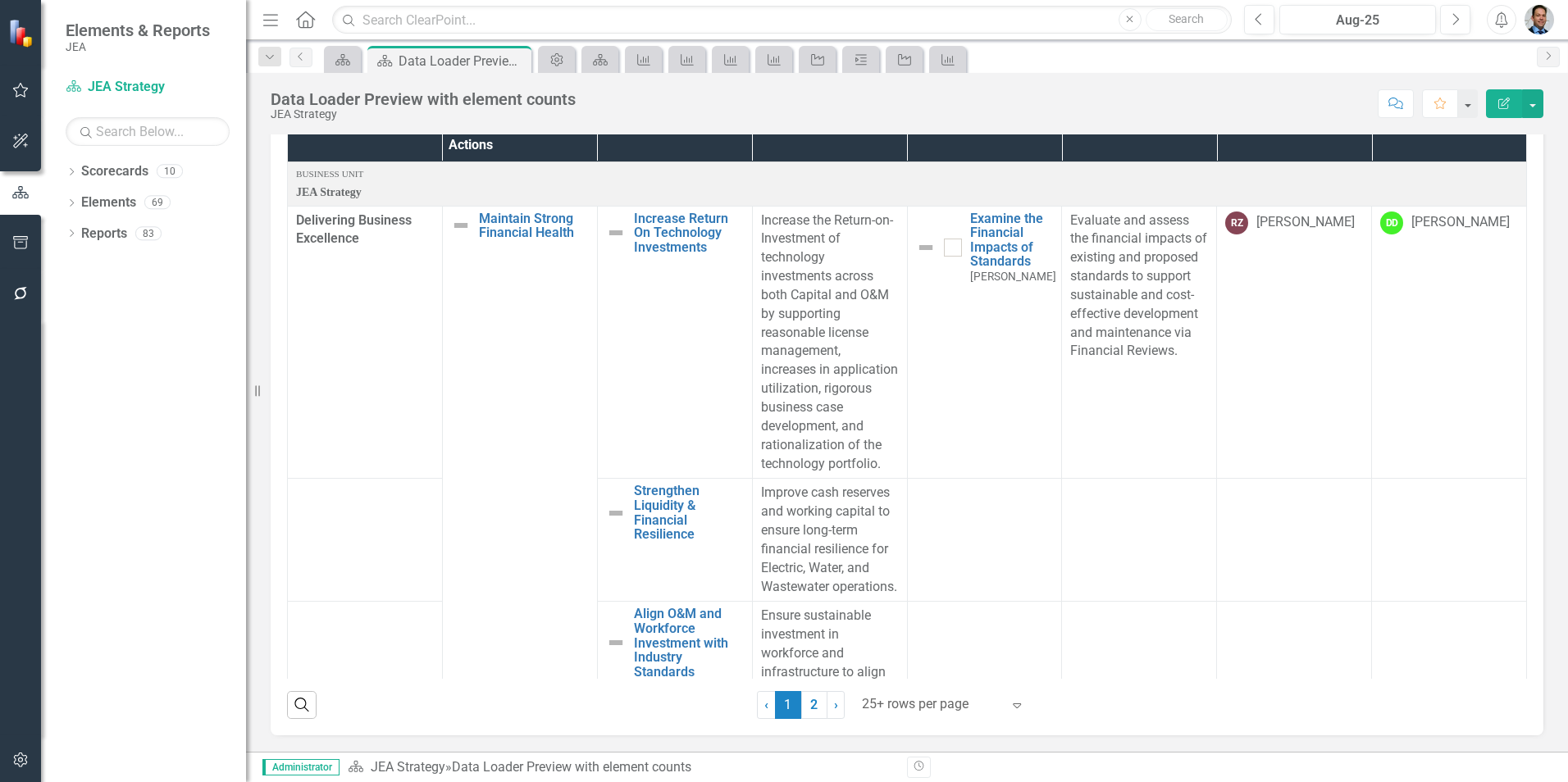
click at [1014, 709] on icon "Expand" at bounding box center [1016, 705] width 17 height 13
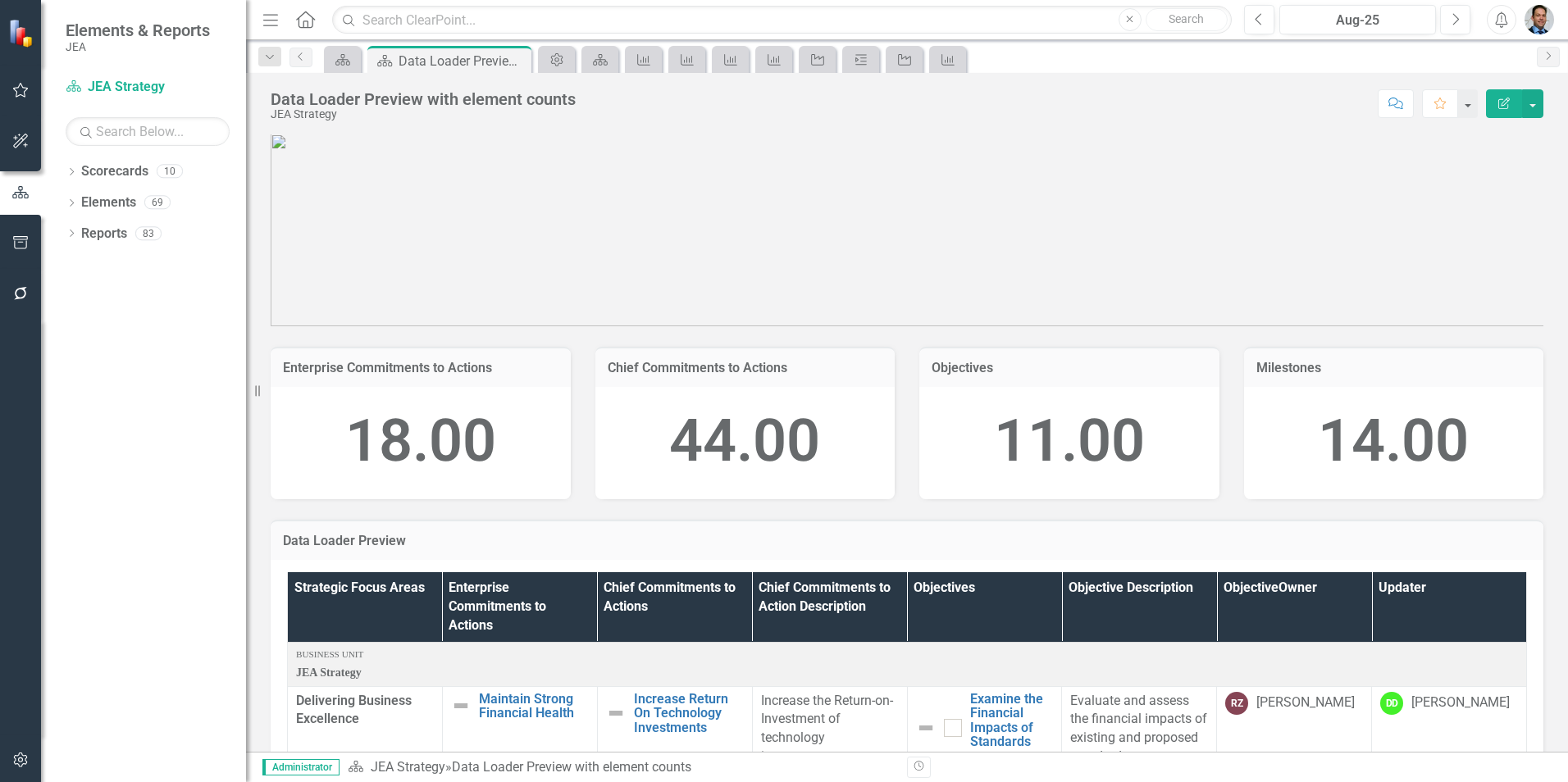
scroll to position [0, 0]
